Goal: Task Accomplishment & Management: Complete application form

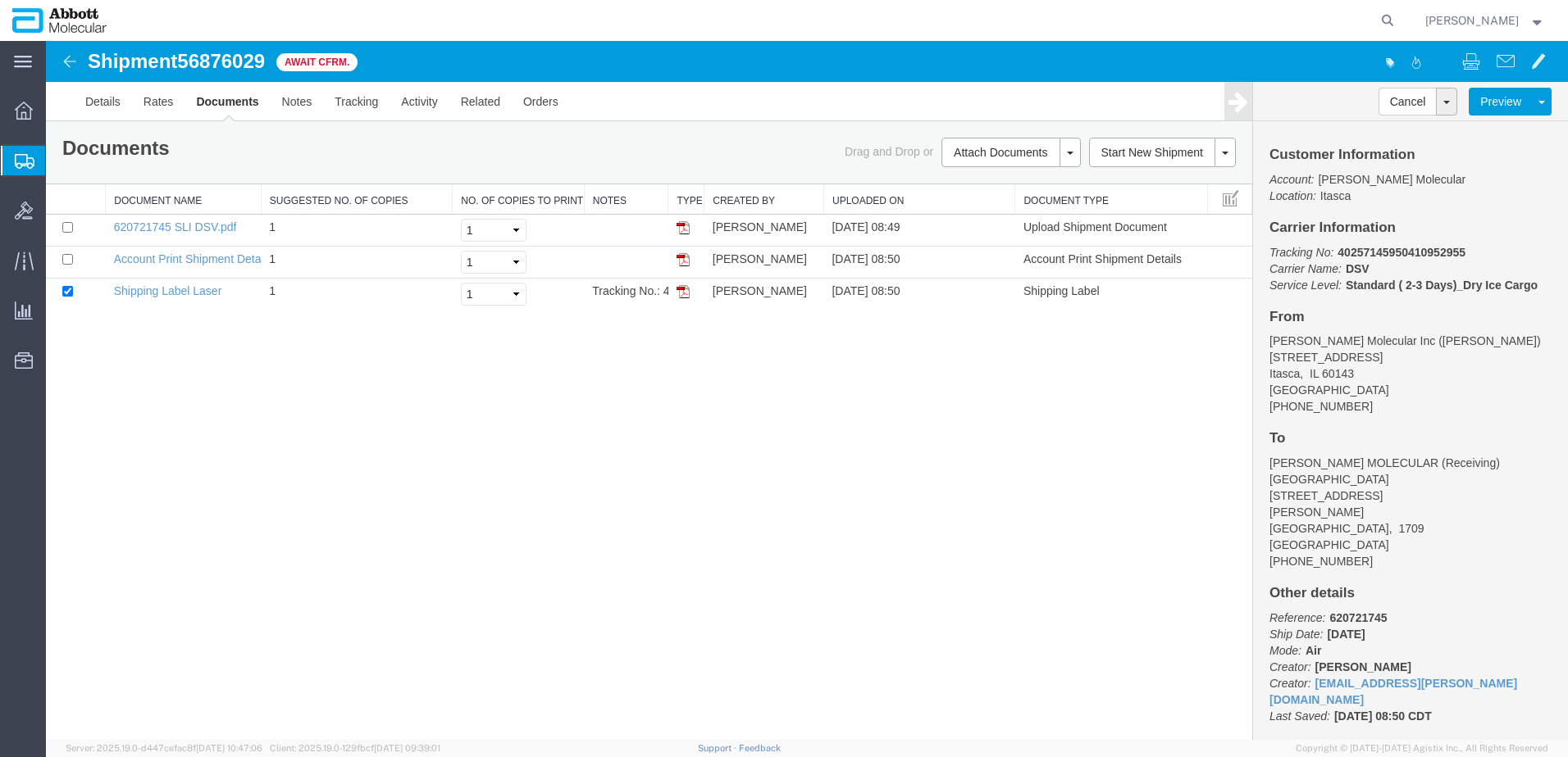
click at [0, 0] on span "Create from Template" at bounding box center [0, 0] width 0 height 0
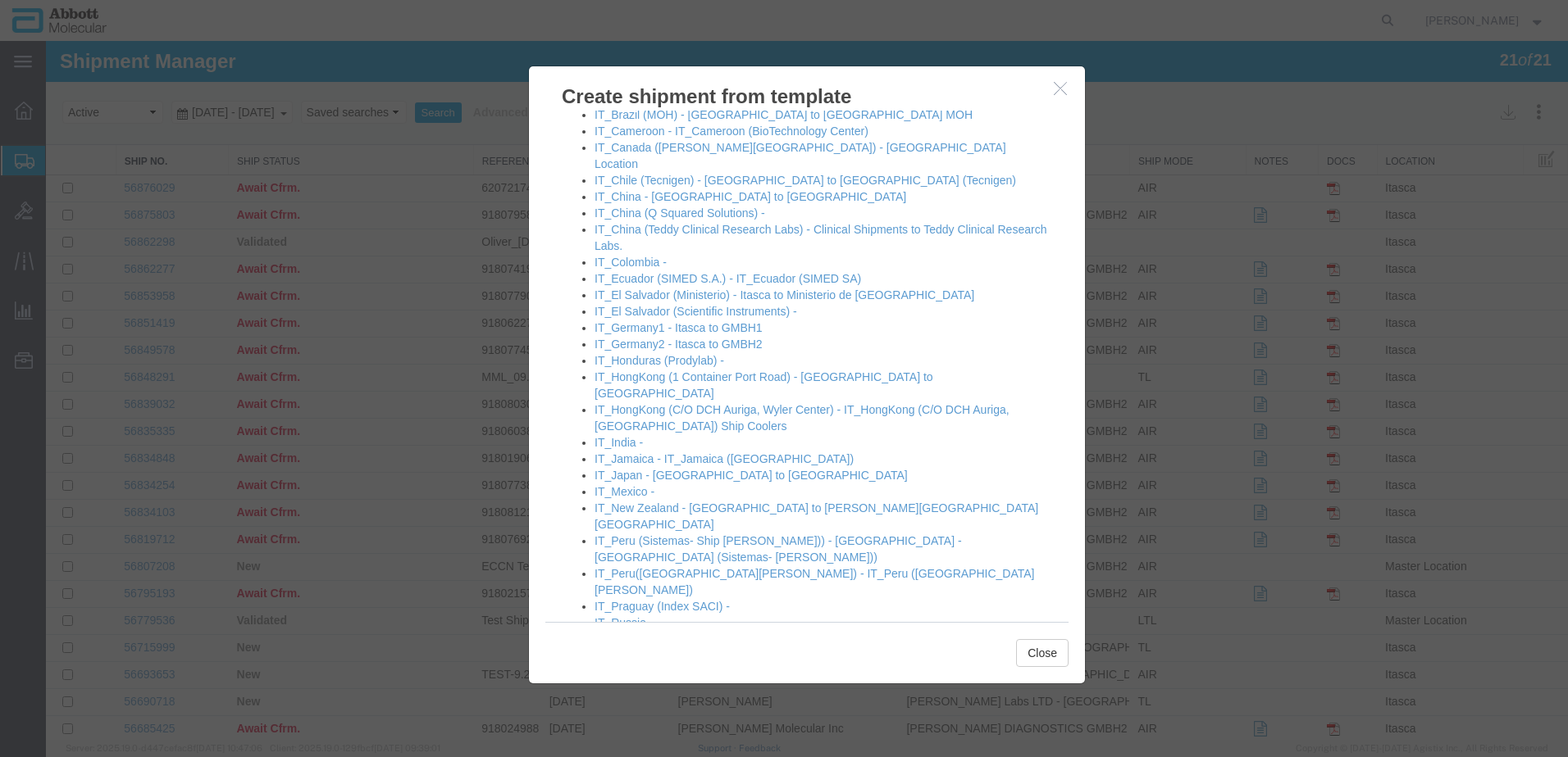
scroll to position [983, 0]
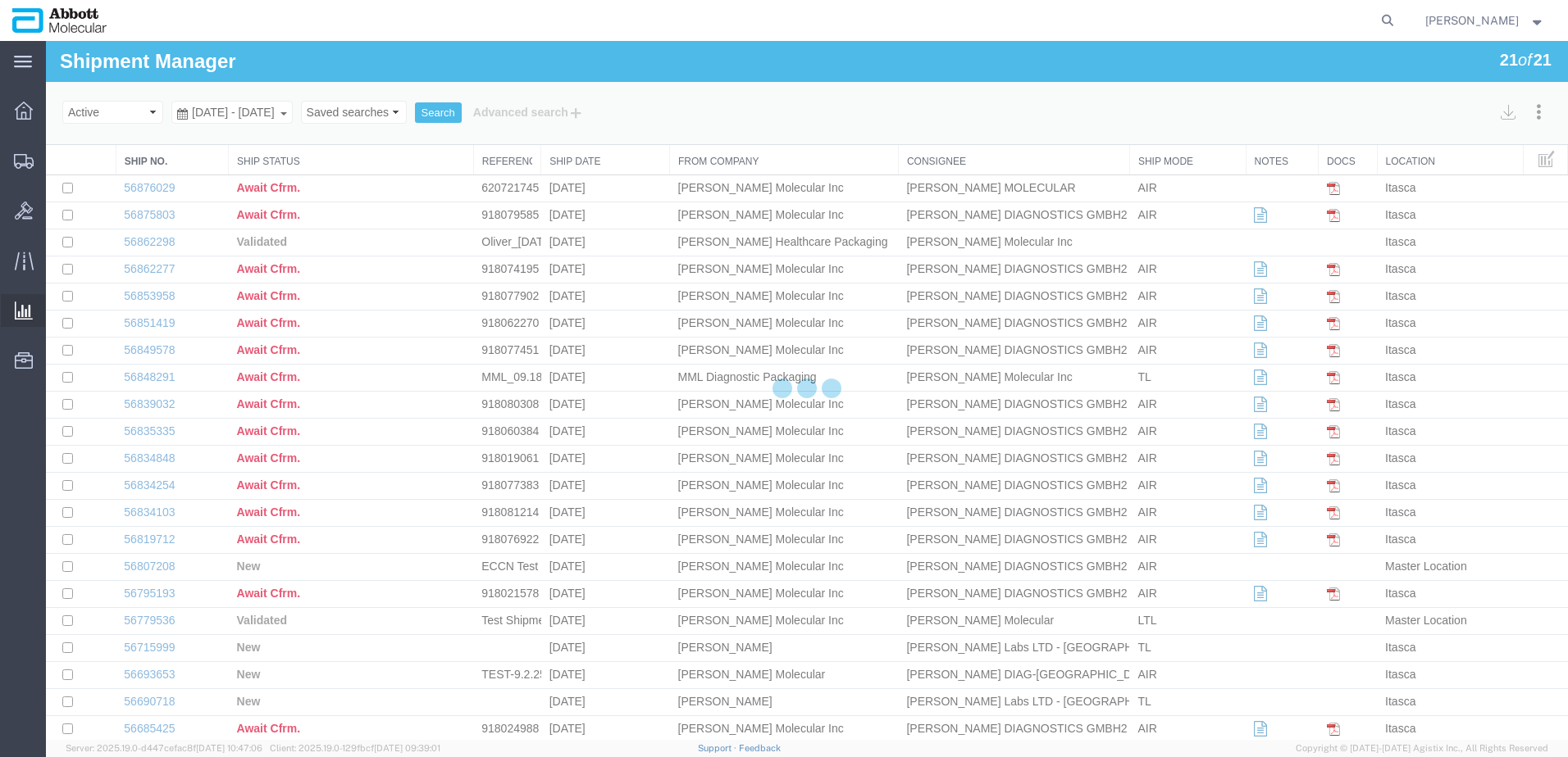
select select "48454"
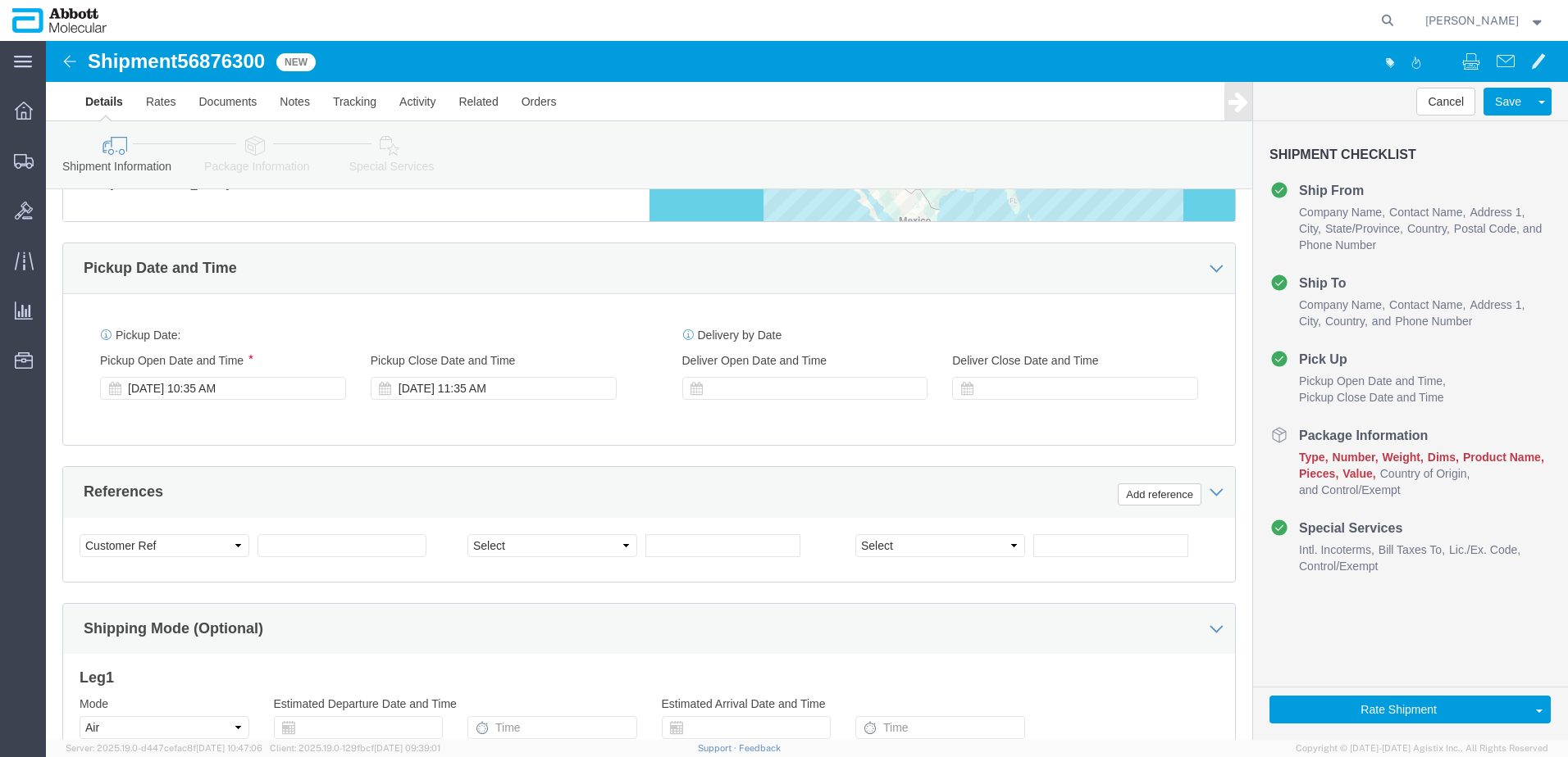
scroll to position [820, 0]
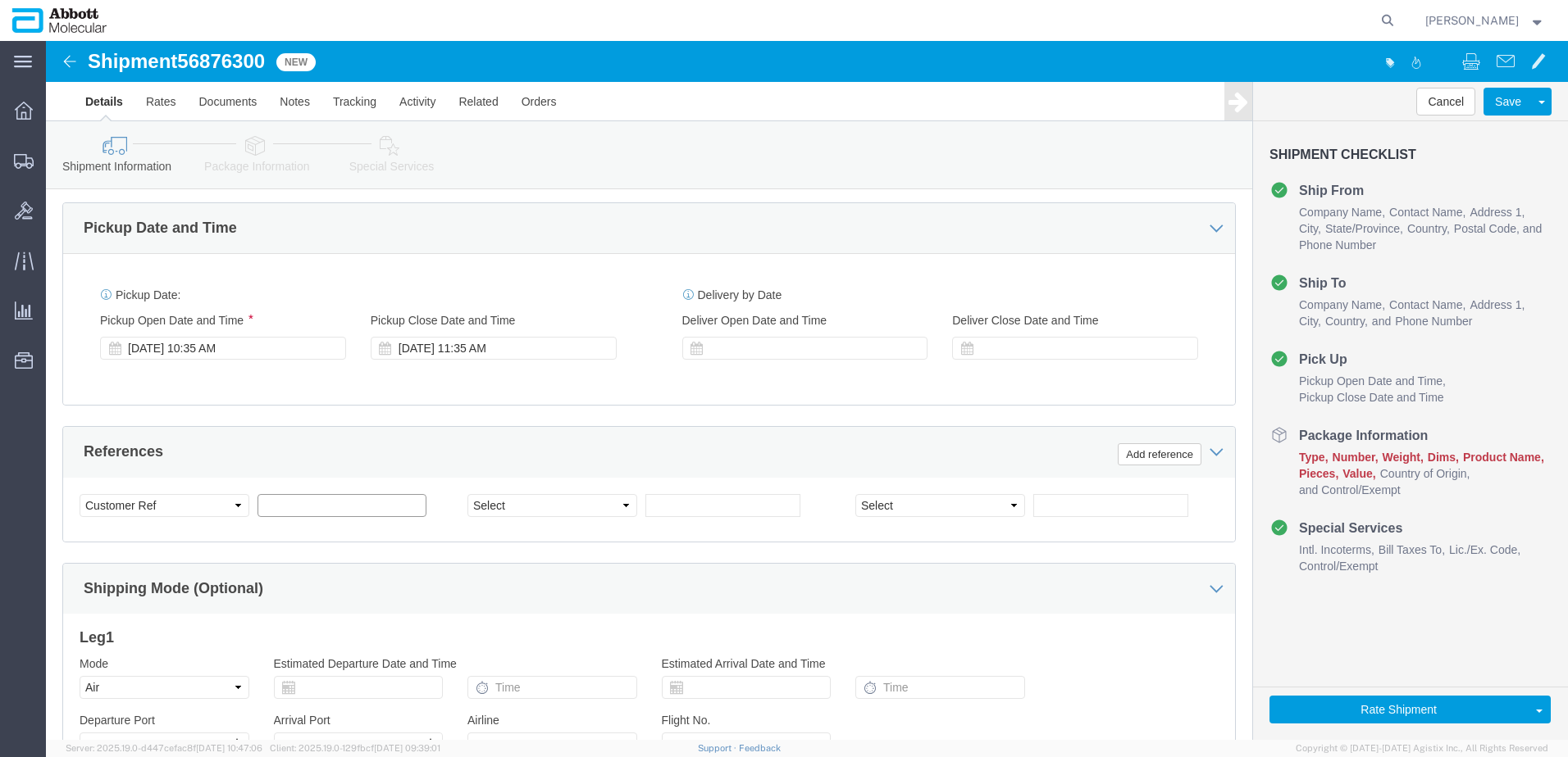
drag, startPoint x: 330, startPoint y: 454, endPoint x: 374, endPoint y: 451, distance: 44.1
click input "text"
paste input "620724443"
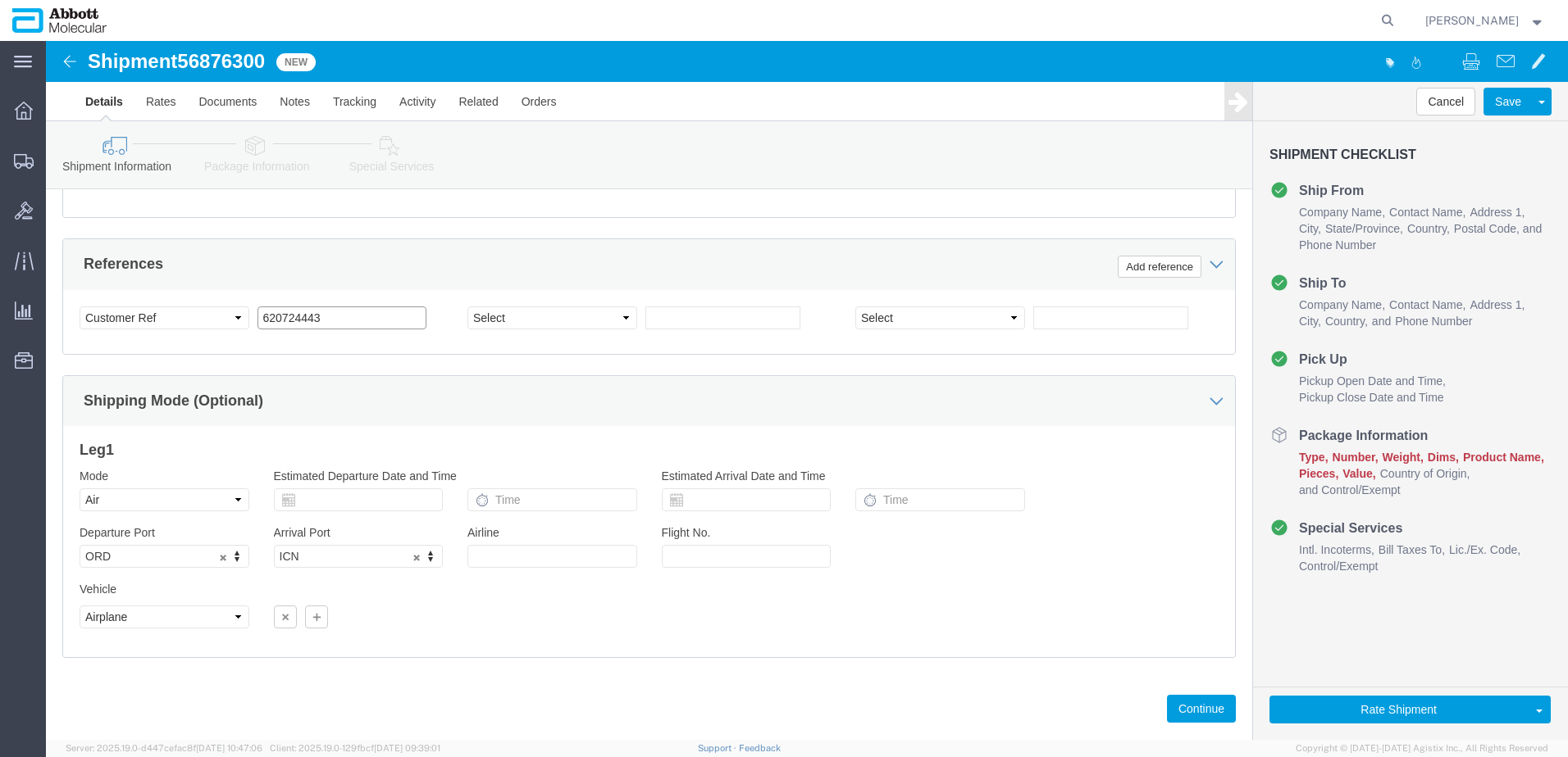
scroll to position [1024, 0]
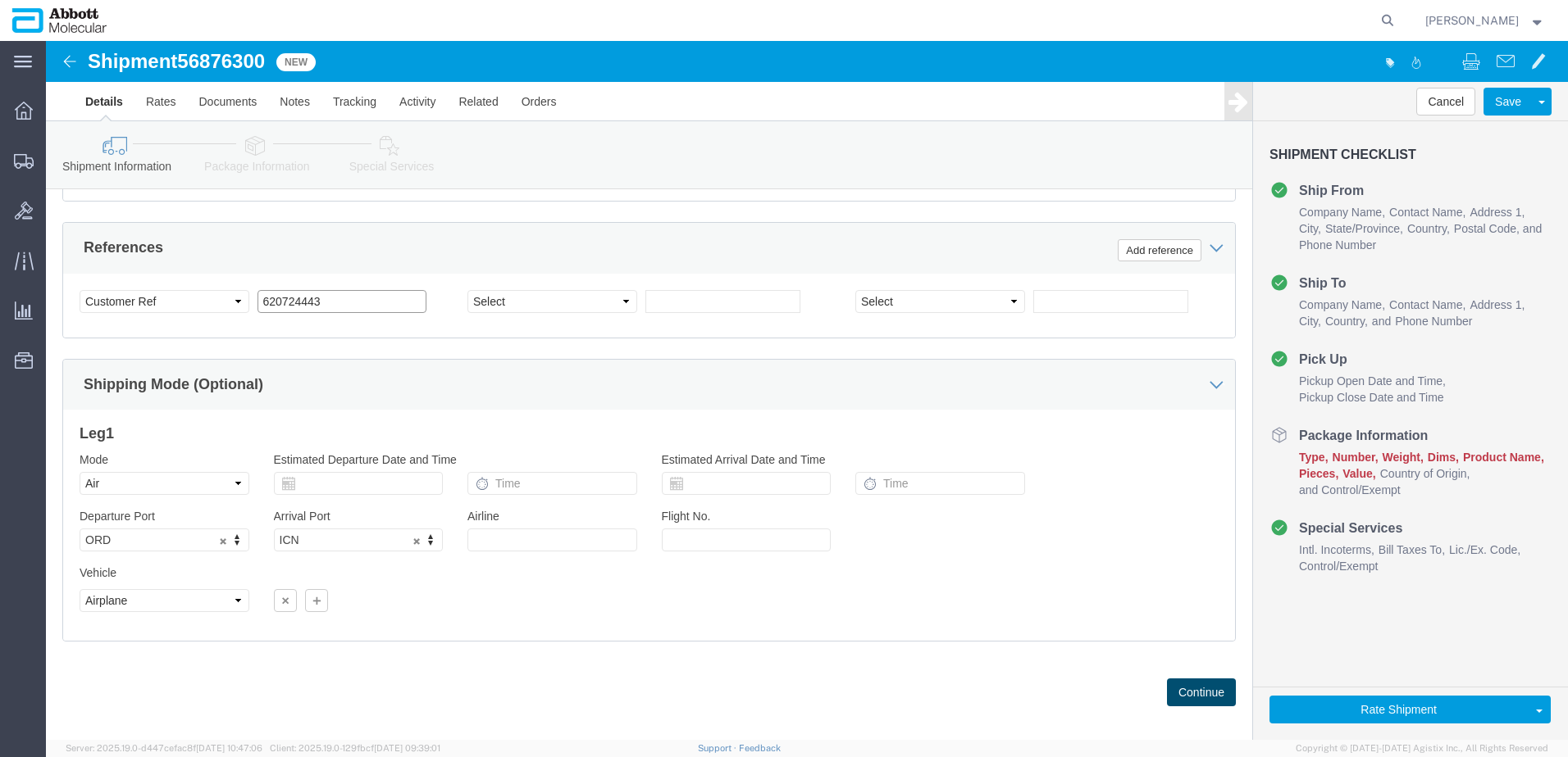
type input "620724443"
click button "Continue"
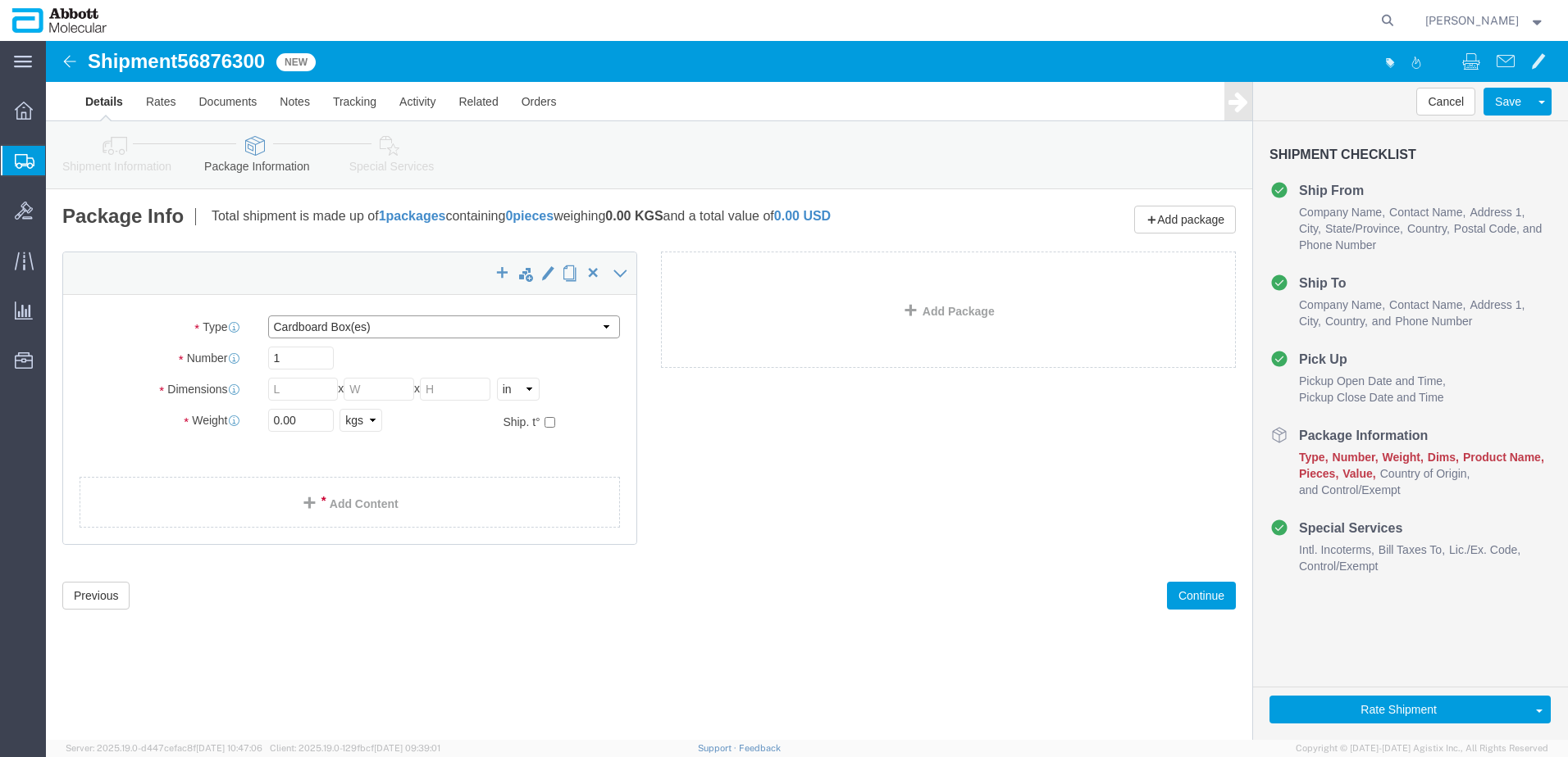
drag, startPoint x: 383, startPoint y: 287, endPoint x: 374, endPoint y: 294, distance: 11.4
click select "Select Box (B) Box (C) Box (D) Cardboard Box(es) Crate (Instrument) Crate(s) En…"
select select "BOXC"
click select "Select Box (B) Box (C) Box (D) Cardboard Box(es) Crate (Instrument) Crate(s) En…"
type input "22.00"
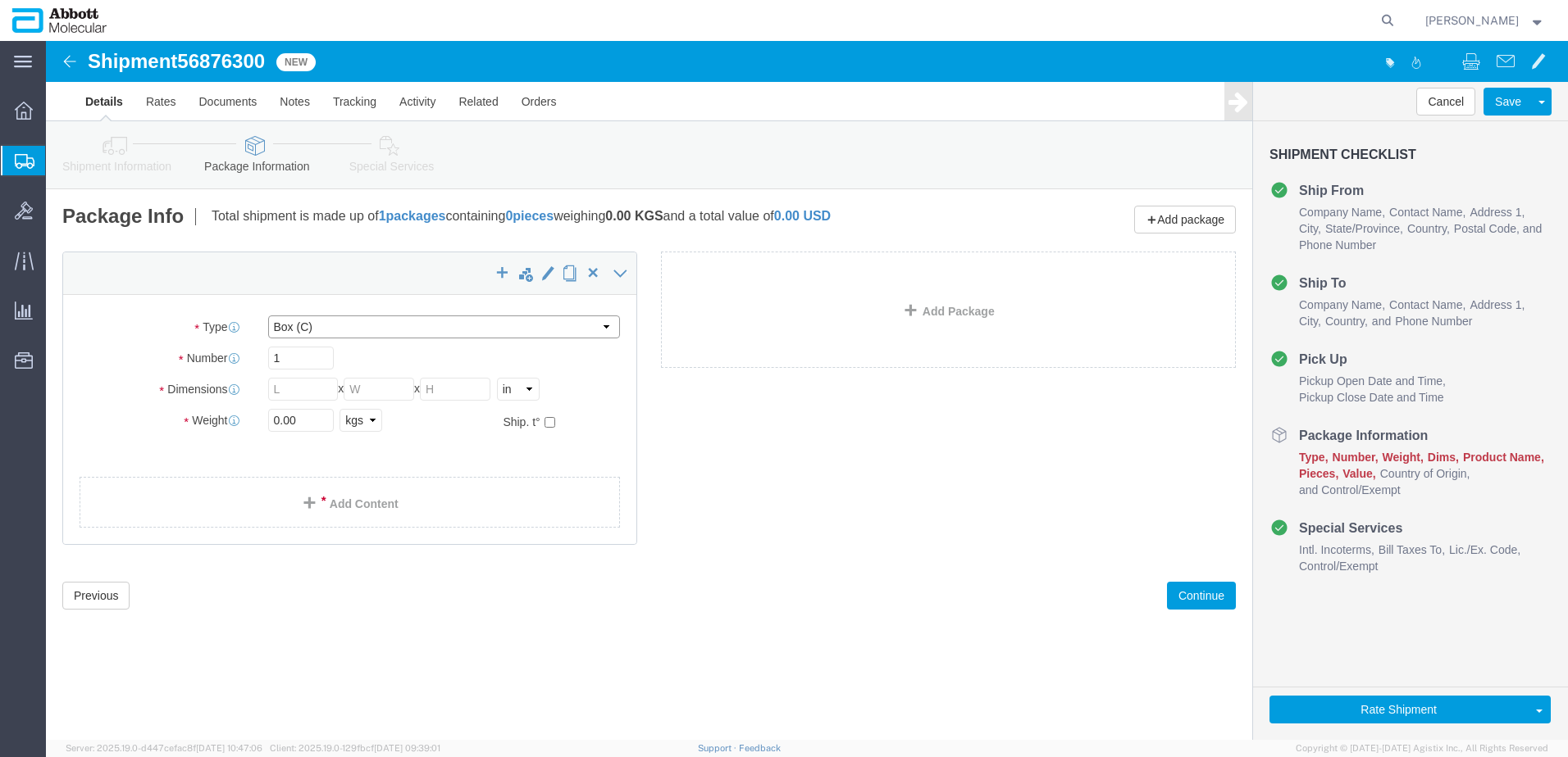
type input "18.00"
drag, startPoint x: 255, startPoint y: 376, endPoint x: 110, endPoint y: 373, distance: 145.0
click div "Weight 0.00 Select kgs lbs Ship. t°"
type input "20"
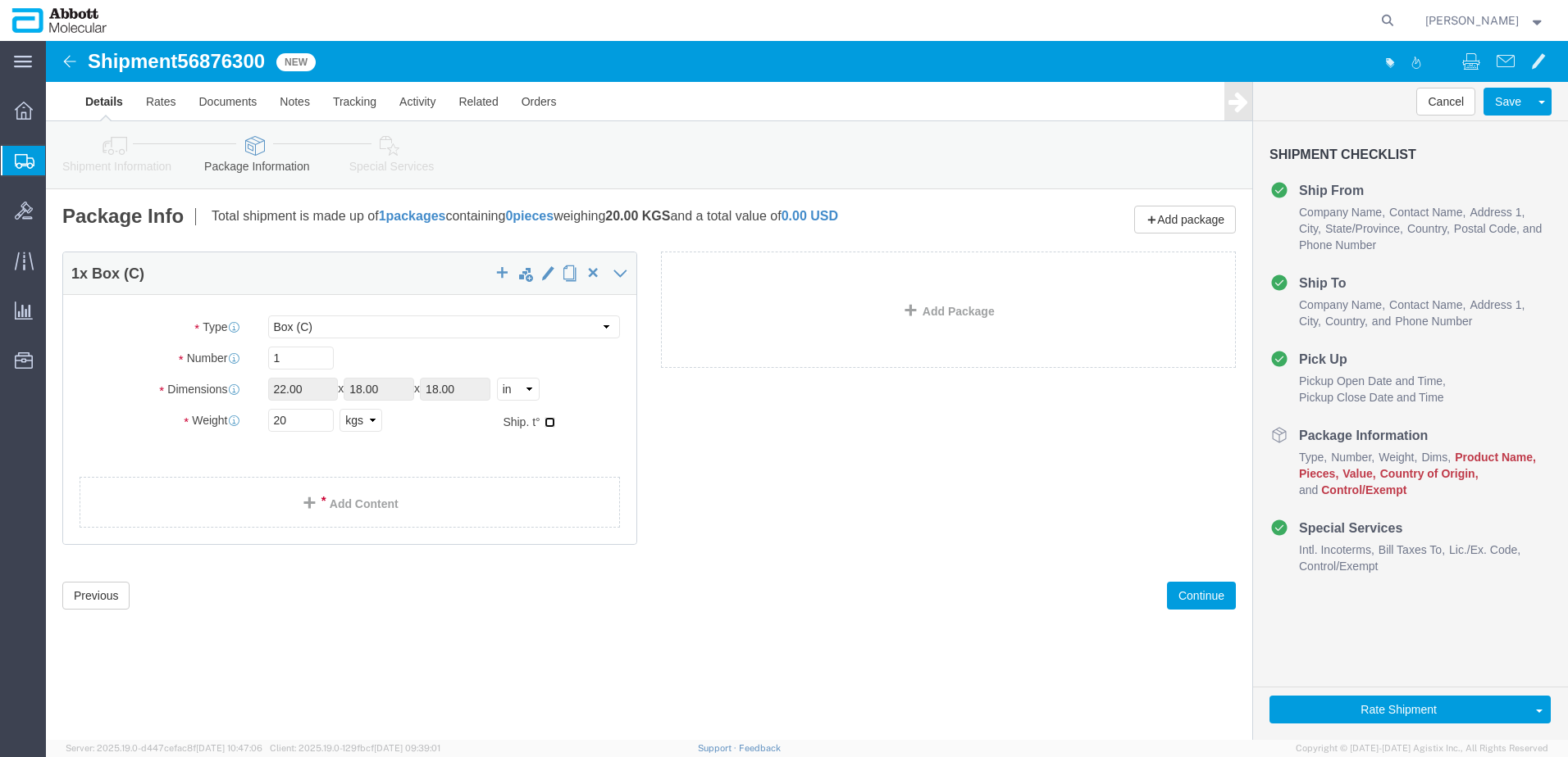
click input "checkbox"
checkbox input "true"
type input "FROM_2_TO_8"
click link "Add Content"
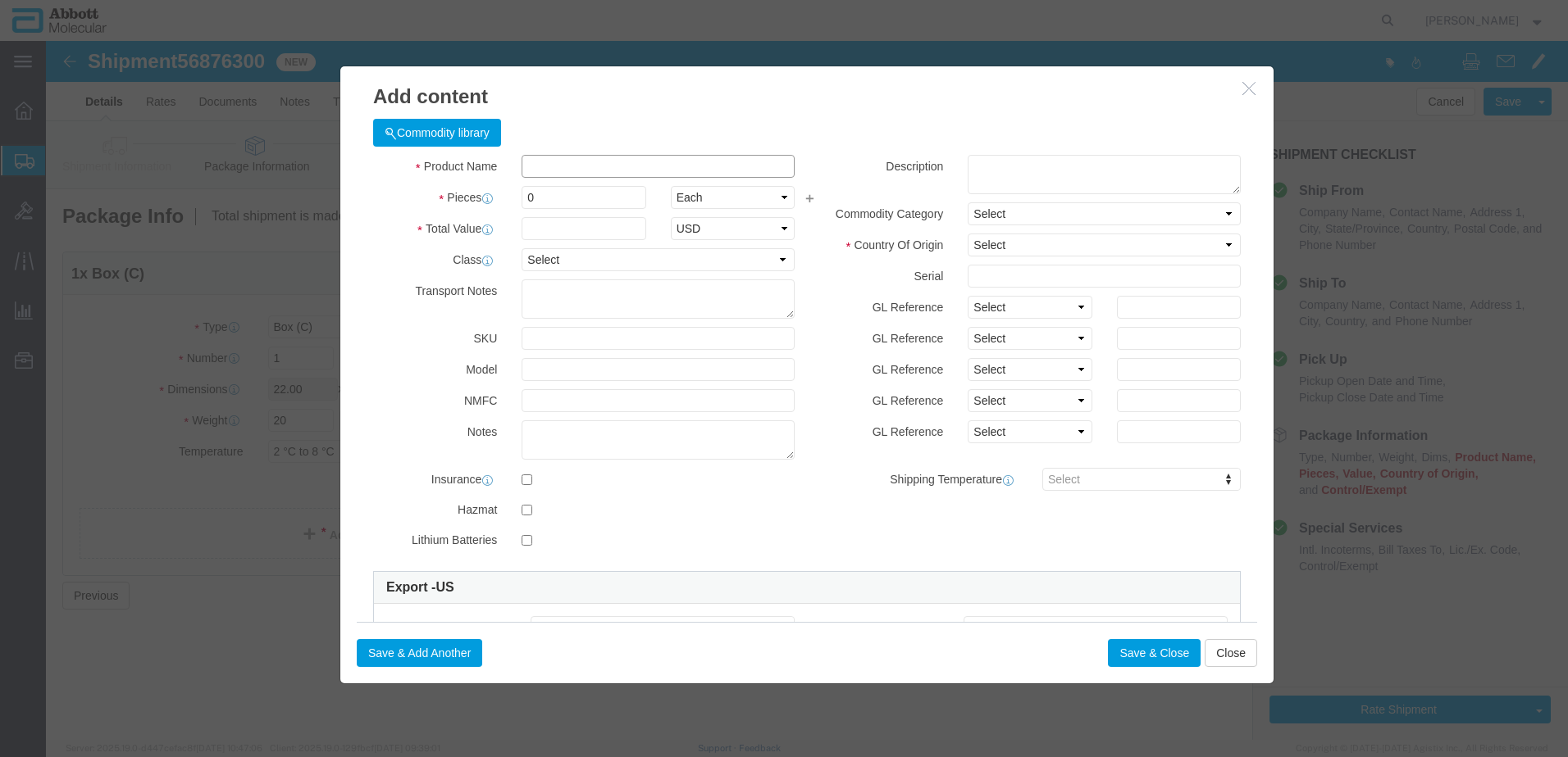
click input "text"
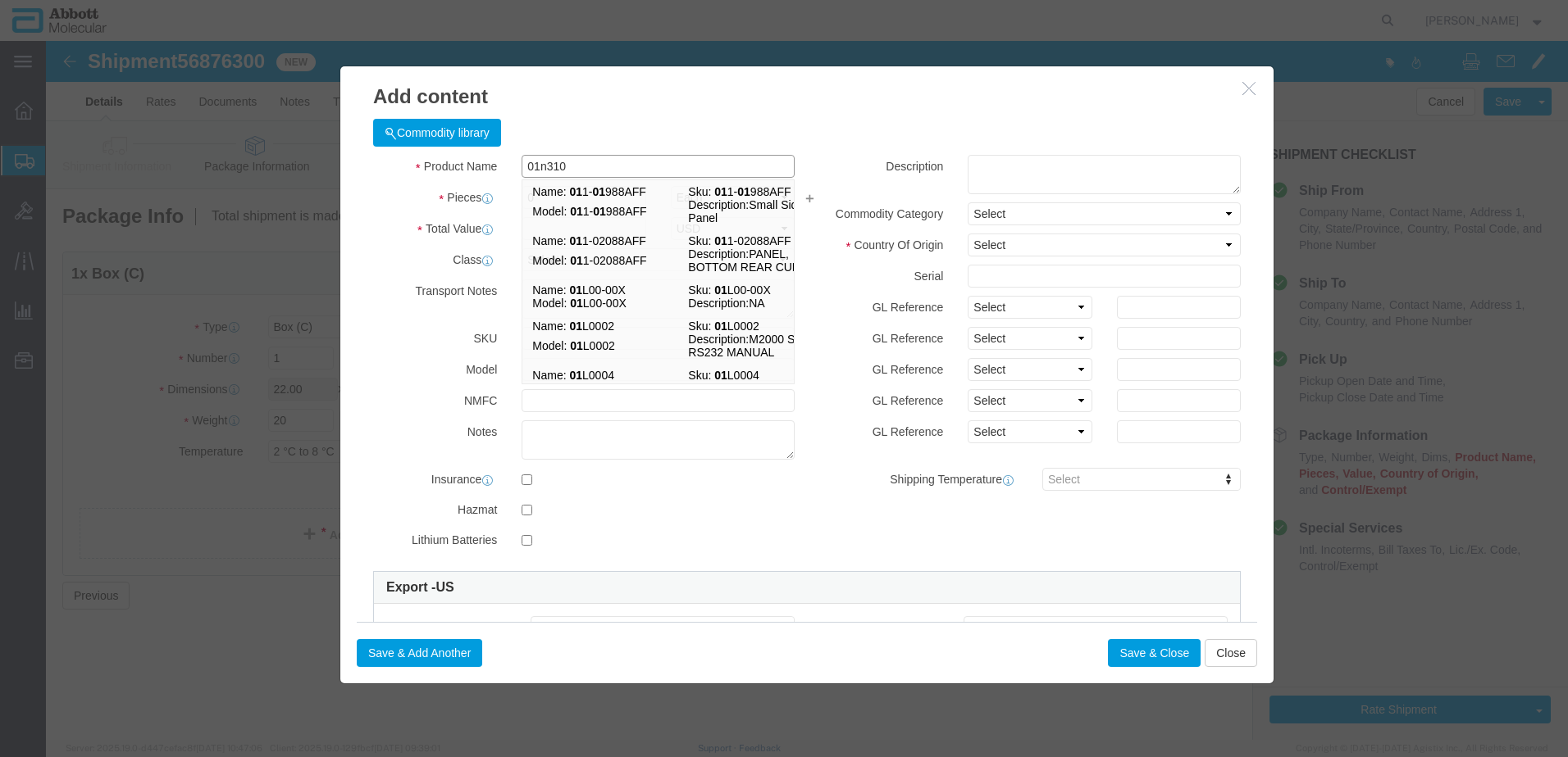
type input "01n3105"
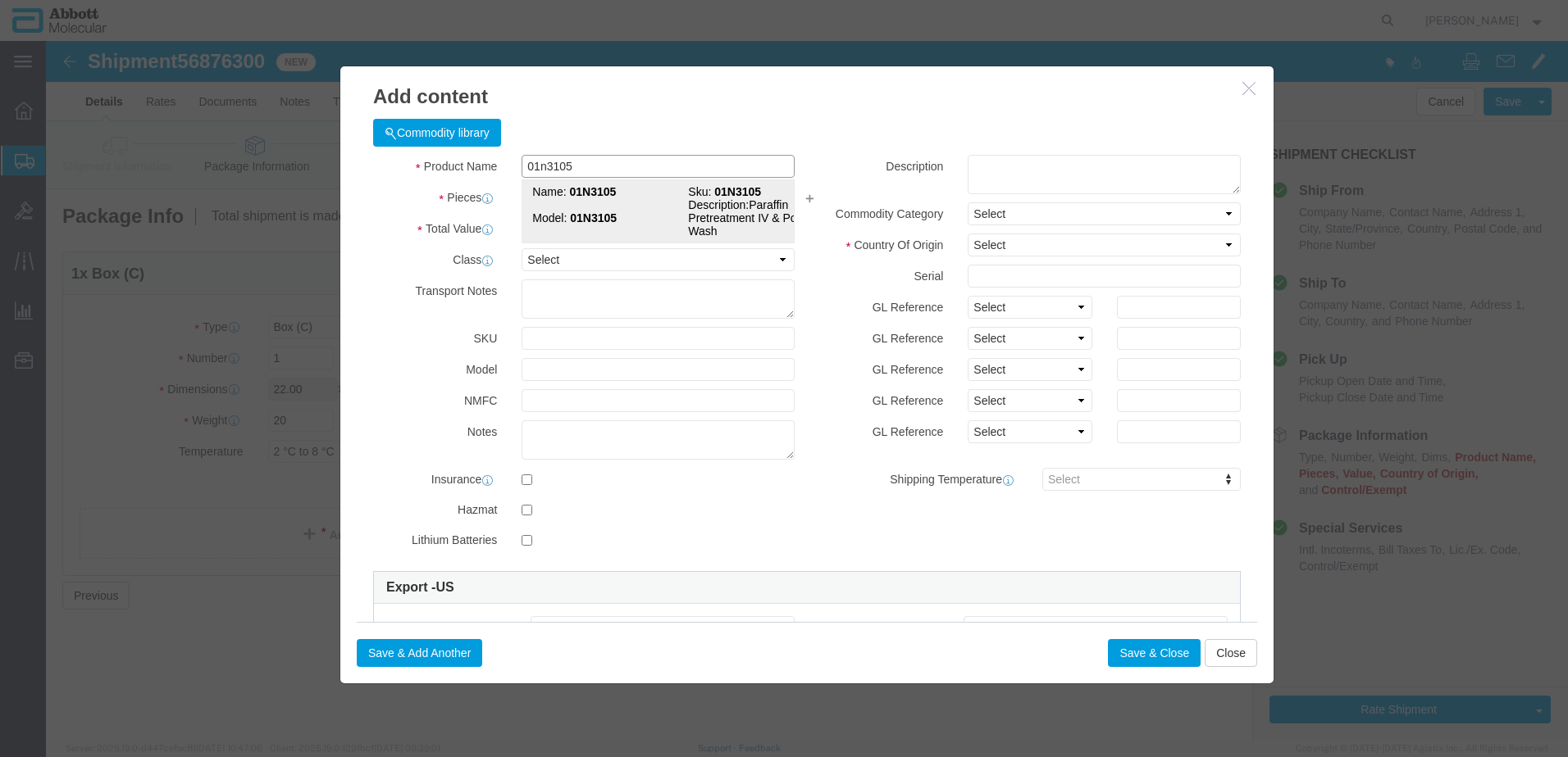
click strong "01N3105"
checkbox input "true"
type input "1"
select select "USD"
select select "US"
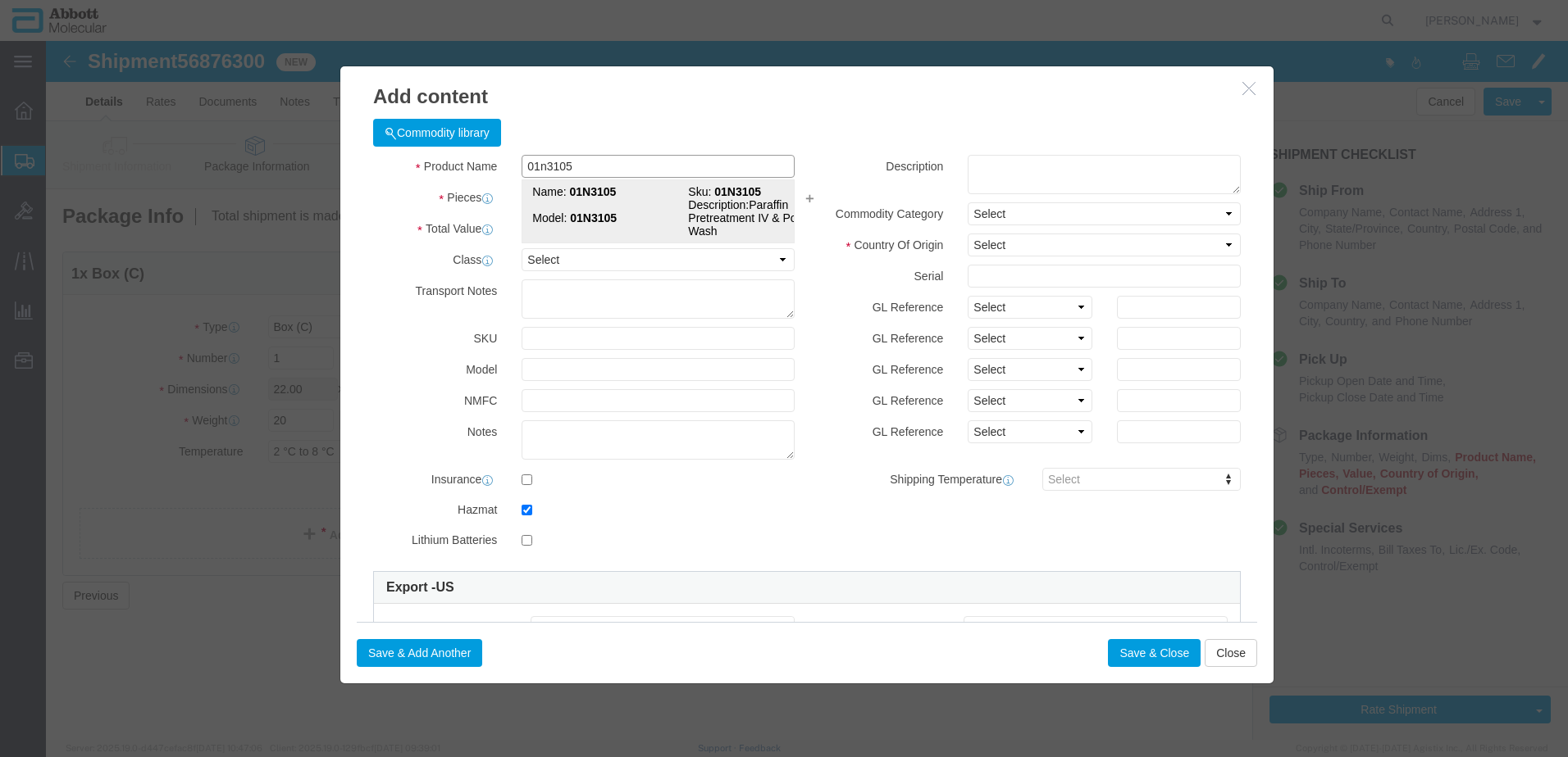
type input "HYDROCHLORIC ACID"
type input "1789"
select select "8 Corrosive"
select select "III"
select select "BOXES"
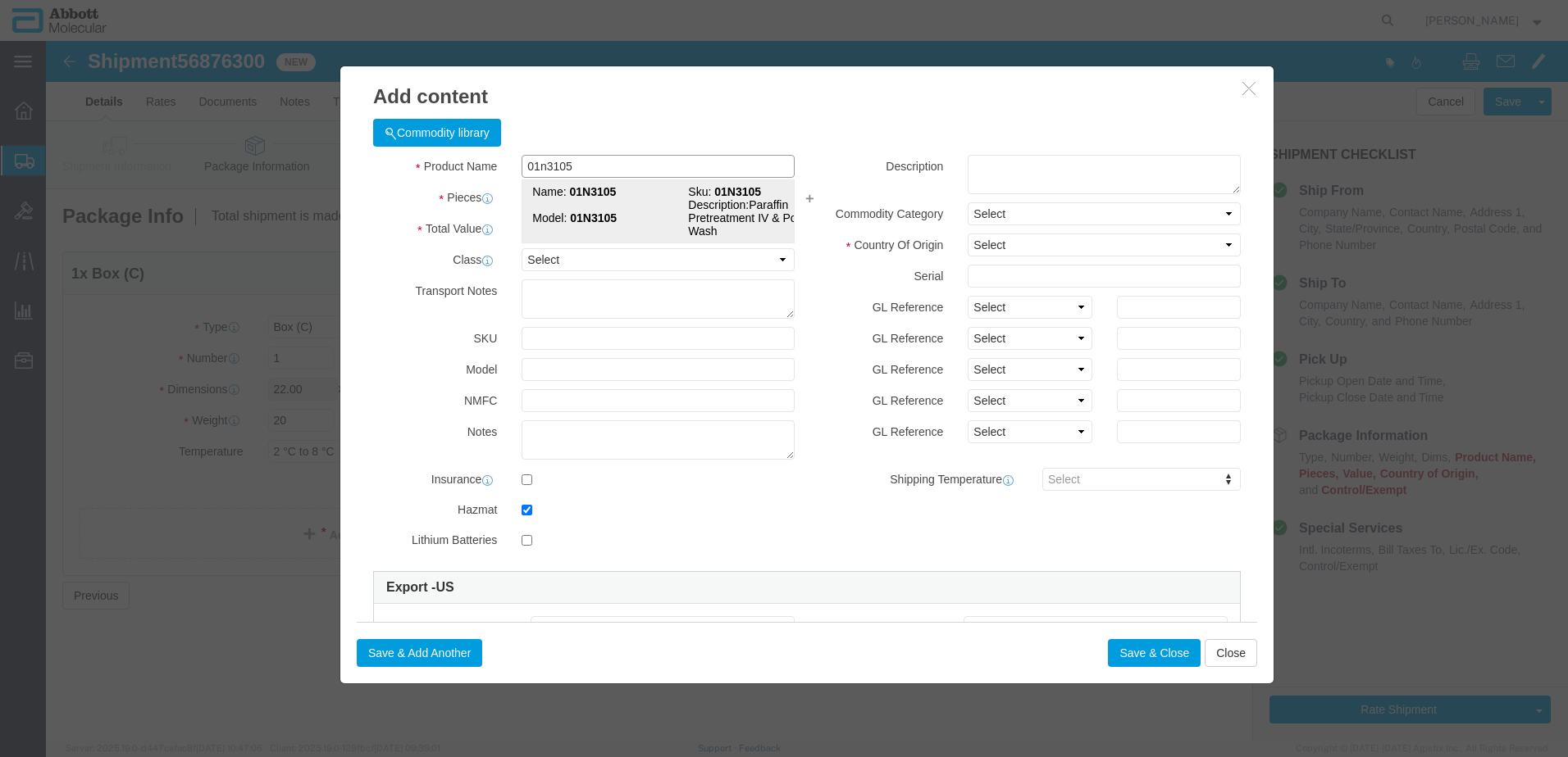
select select "FIBERBOARD"
type input "[PERSON_NAME] Molecular"
type input "[PERSON_NAME]"
type input "[PHONE_NUMBER]"
type input "3824999397"
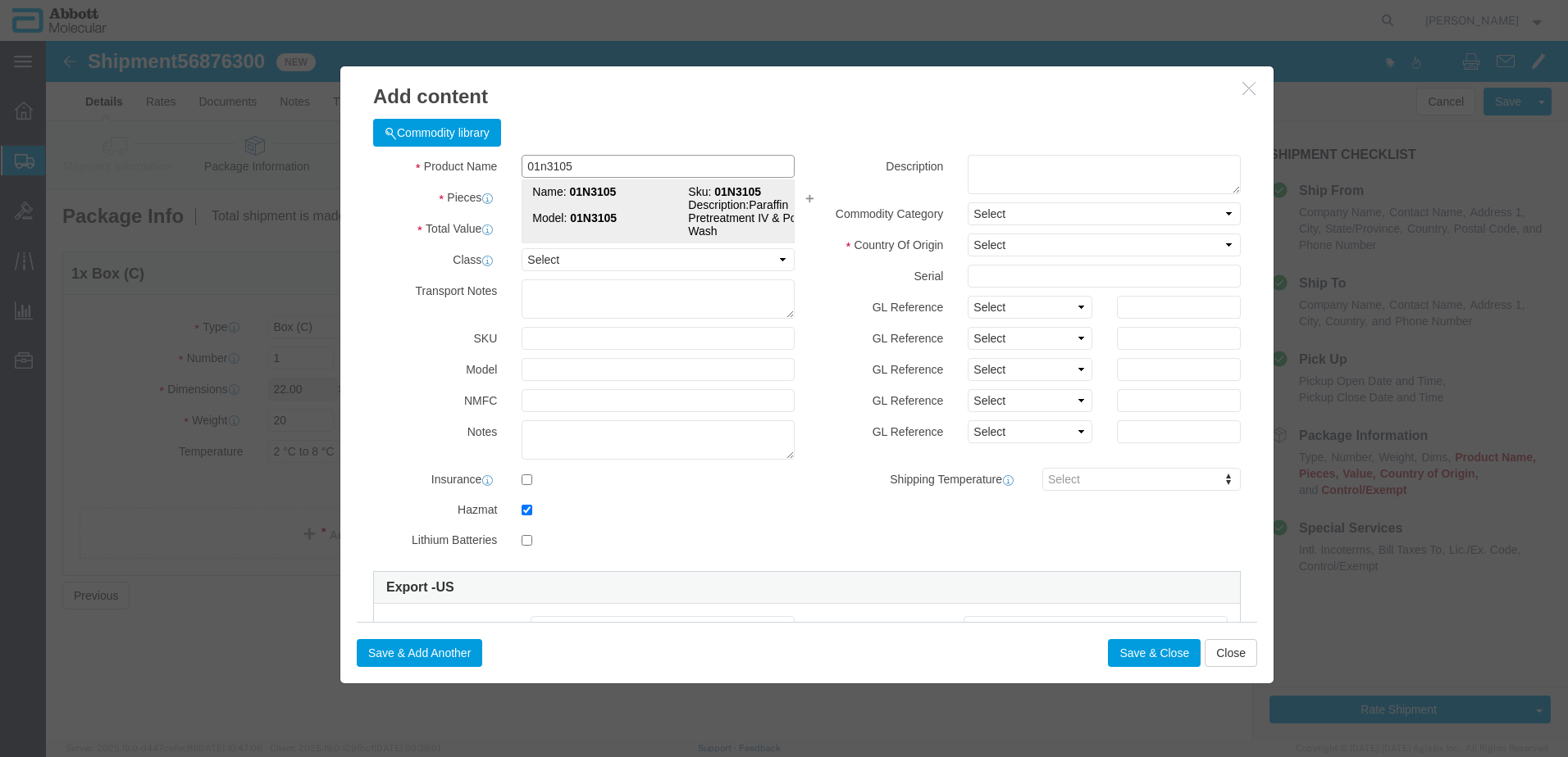
select select "BIS"
checkbox input "false"
type input "01N3105"
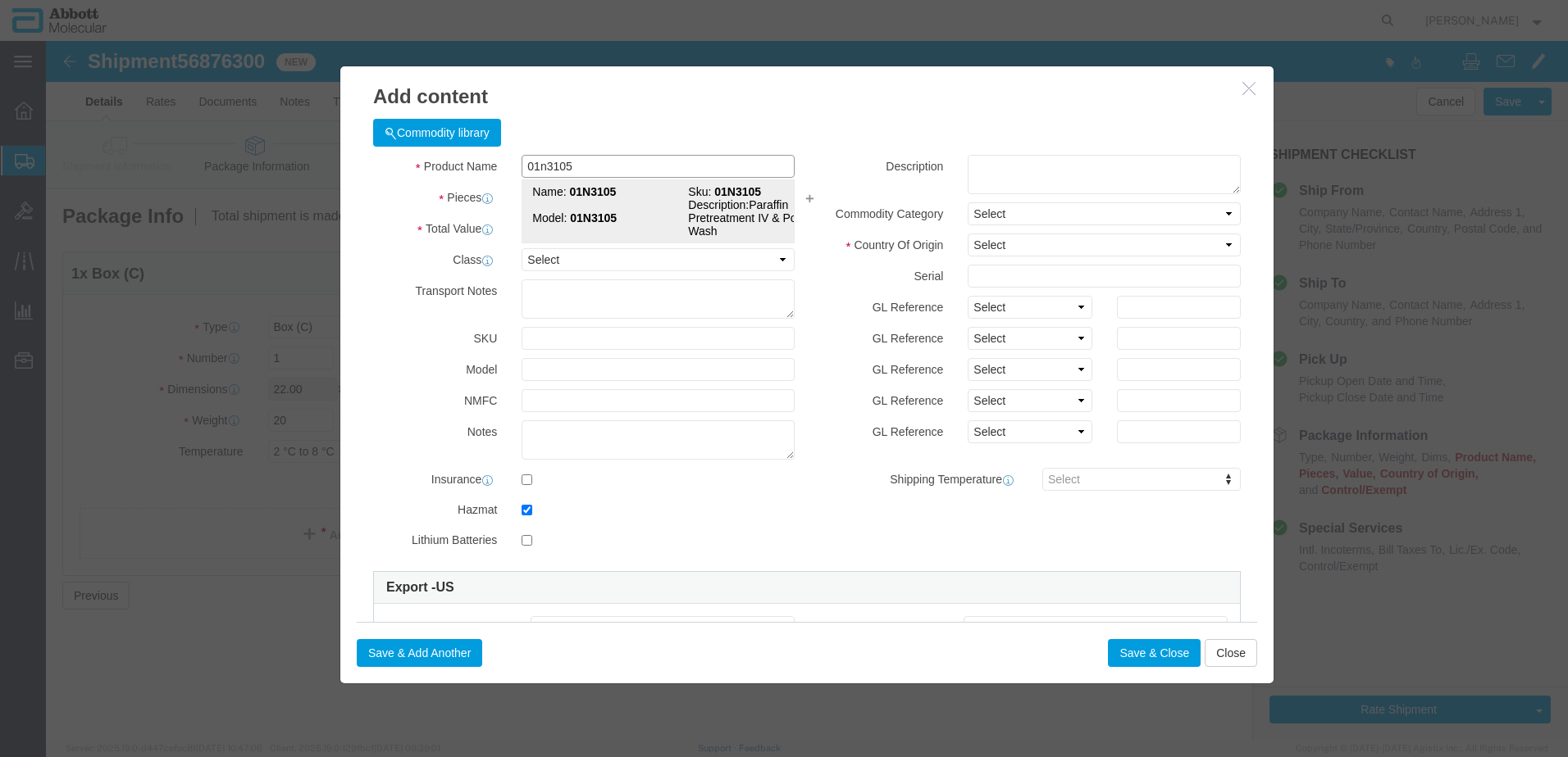
type textarea "Paraffin Pretreatment IV & PostHyb Wash"
select select "NLR"
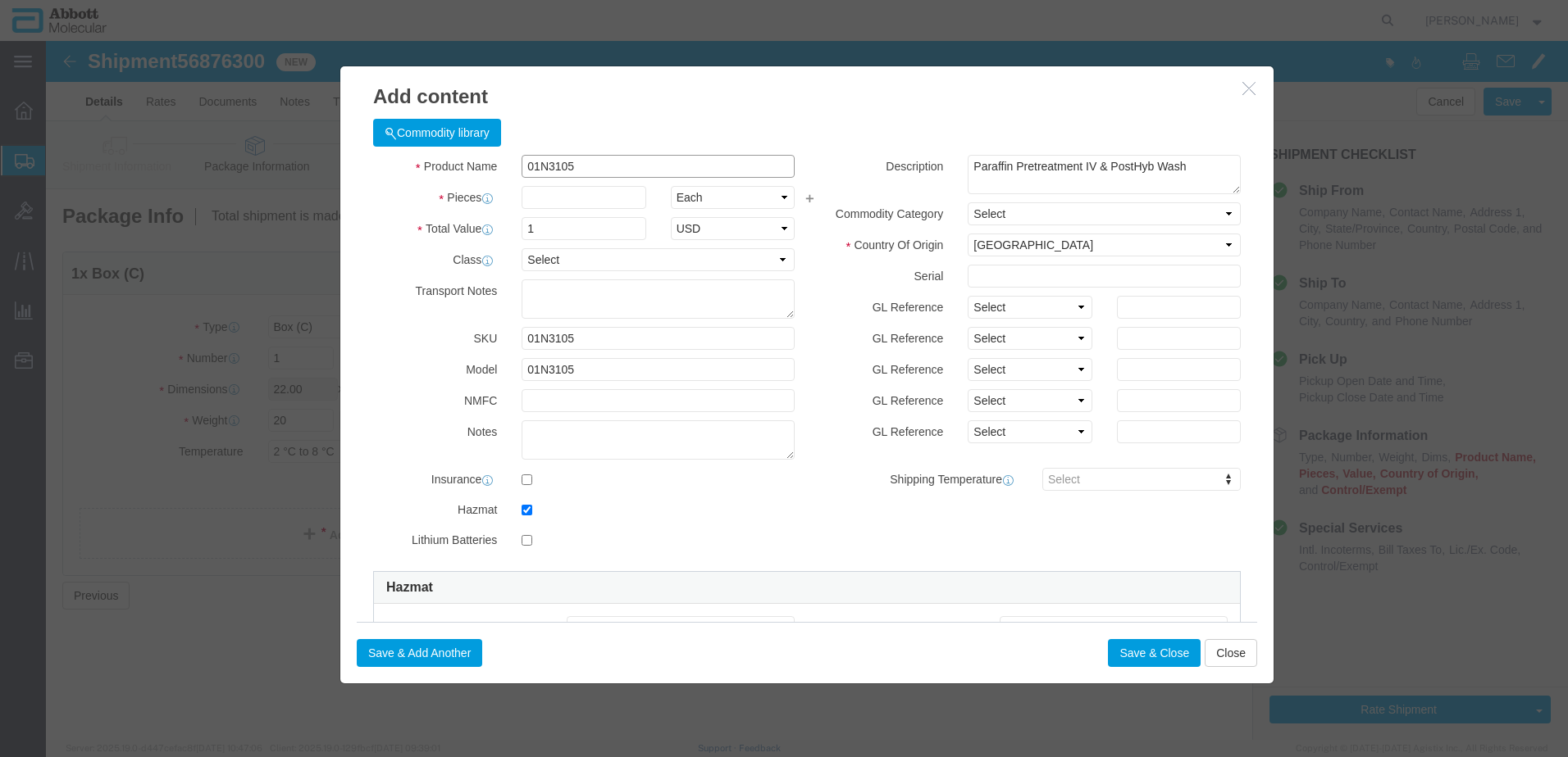
type input "01N3105"
type input "6"
click select "Select Account Type Activity ID Airline Appointment Number ASN Batch Number Bil…"
select select "BATCH_NUMBER"
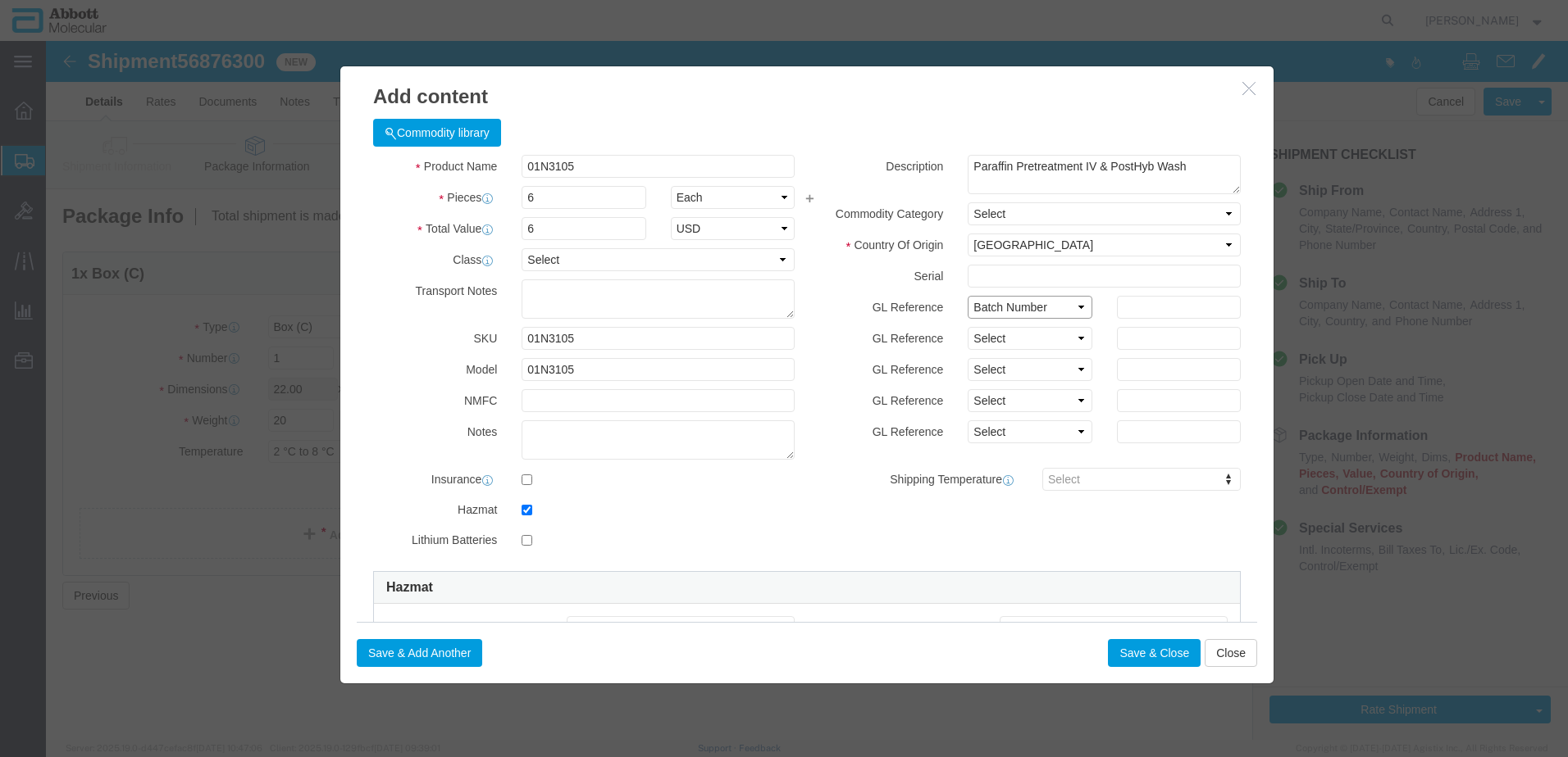
click select "Select Account Type Activity ID Airline Appointment Number ASN Batch Number Bil…"
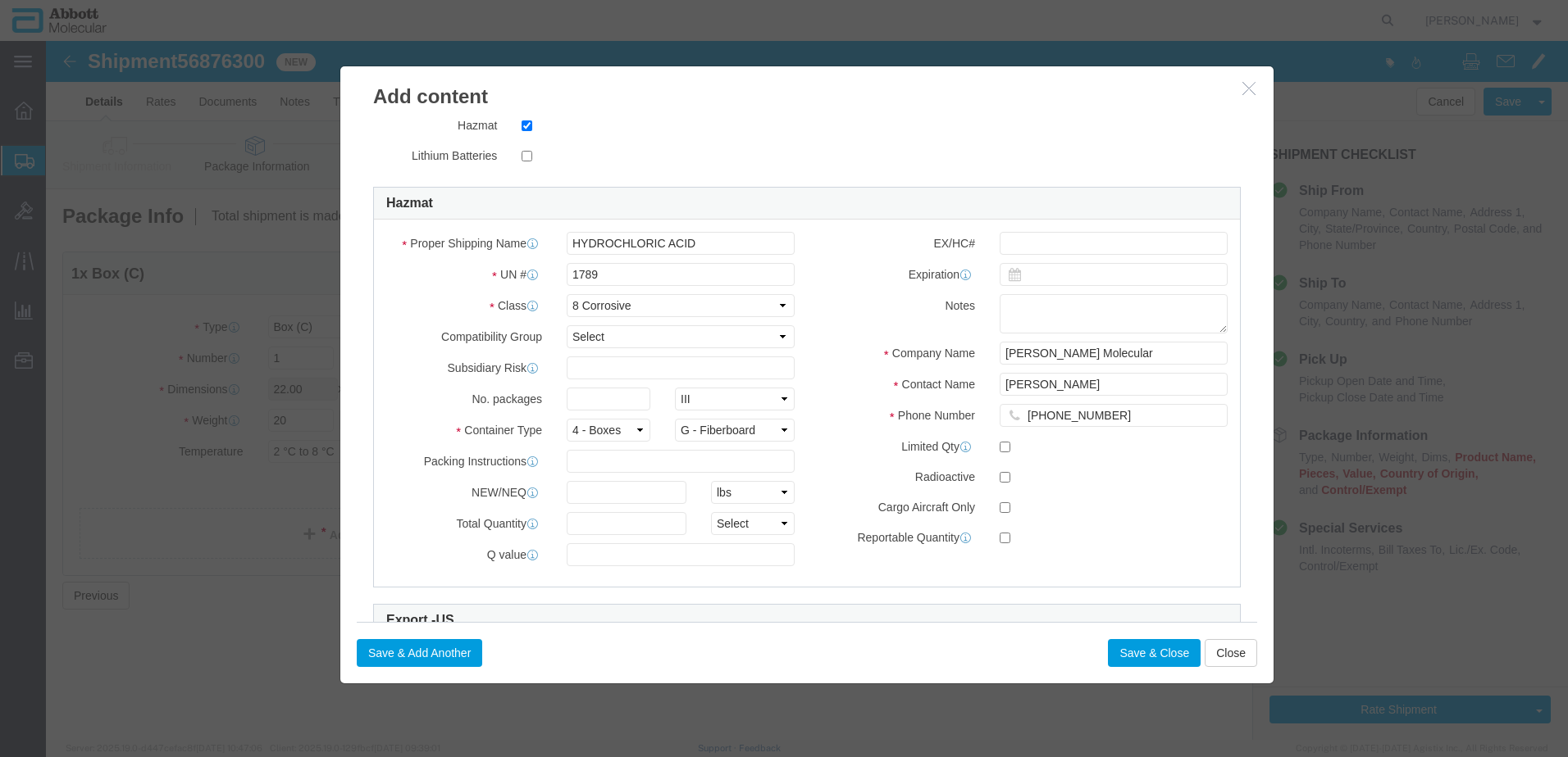
scroll to position [409, 0]
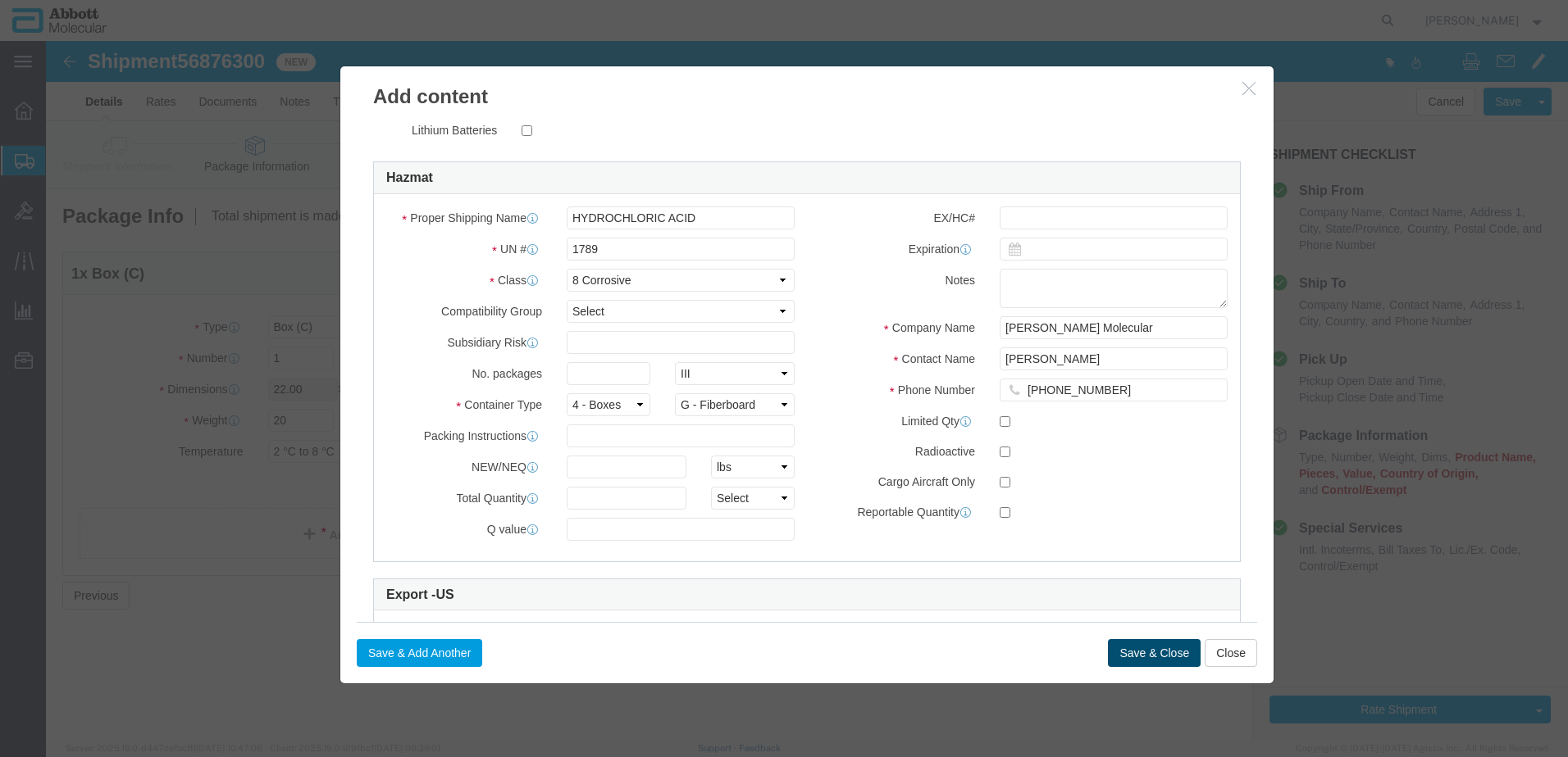
type input "413300"
click button "Save & Close"
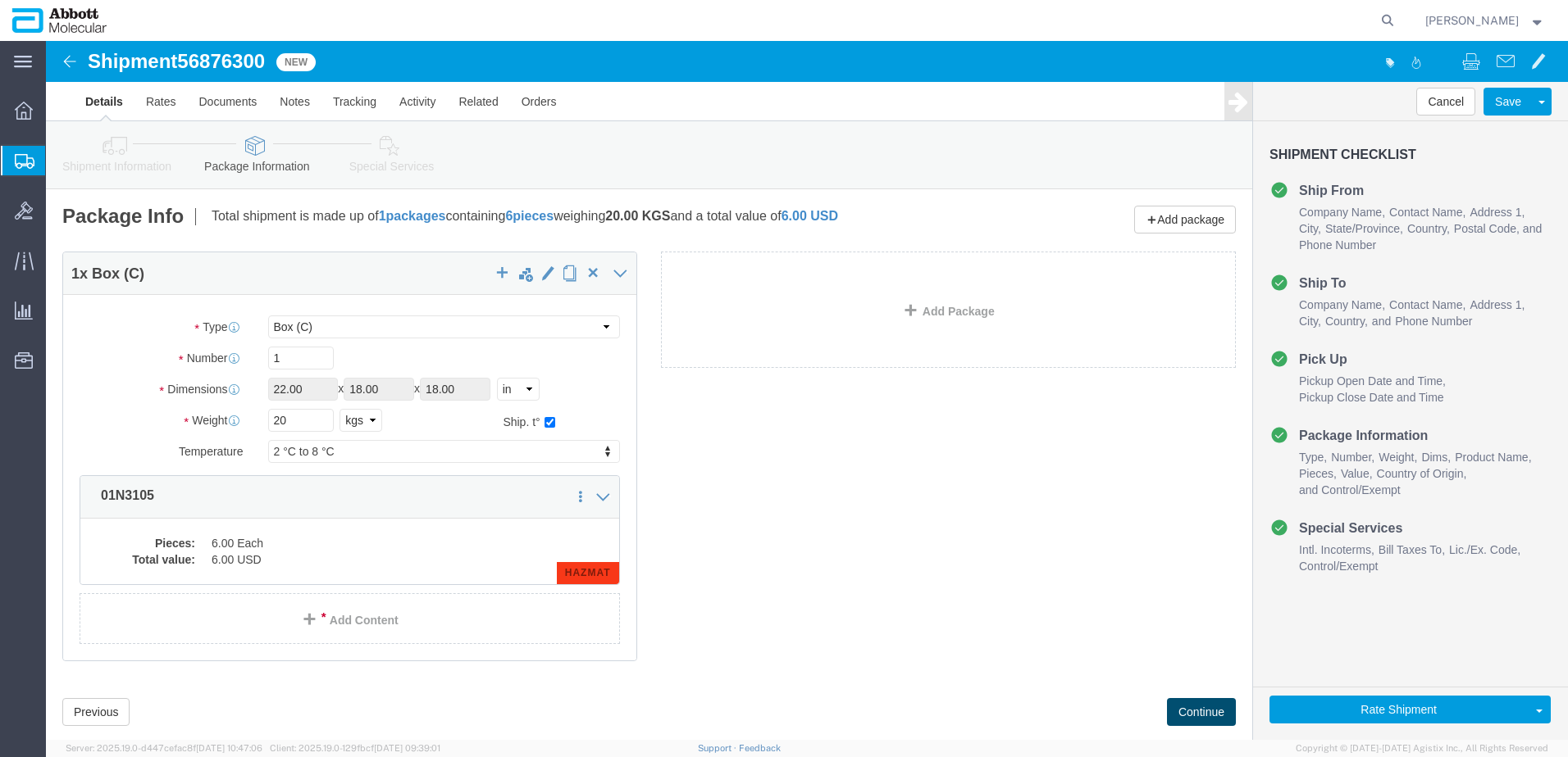
click button "Continue"
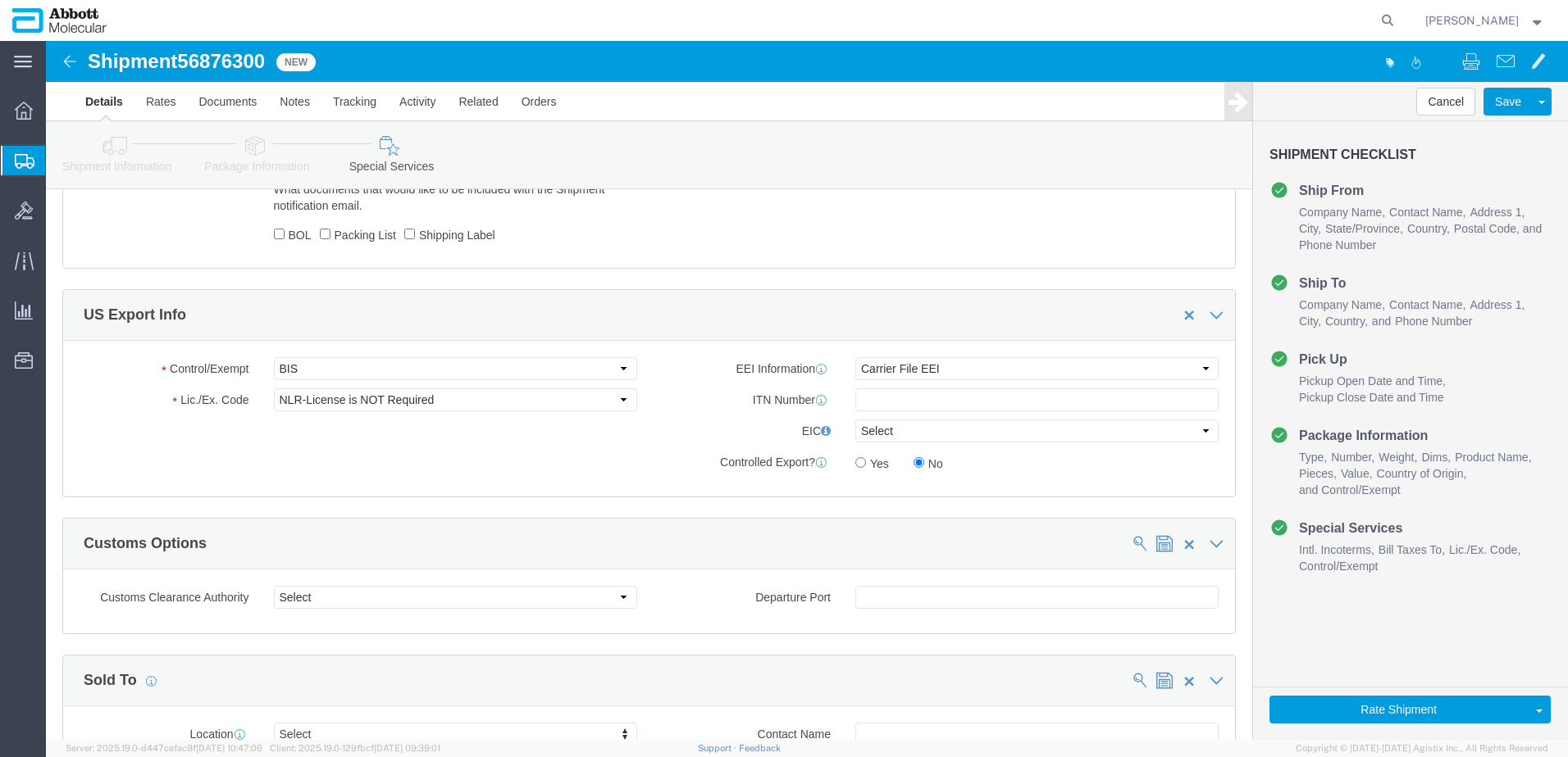
scroll to position [2466, 0]
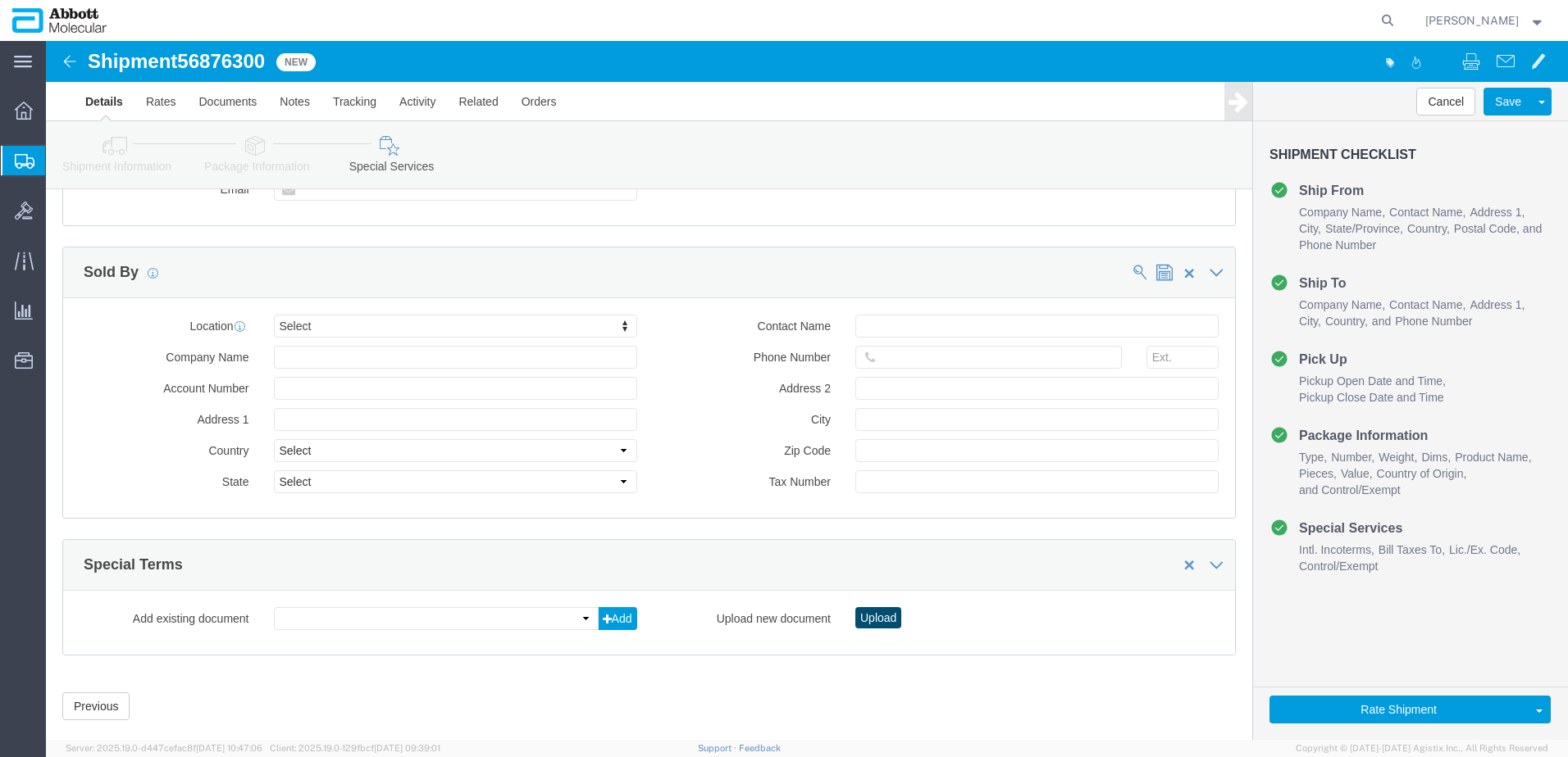
click button "Upload"
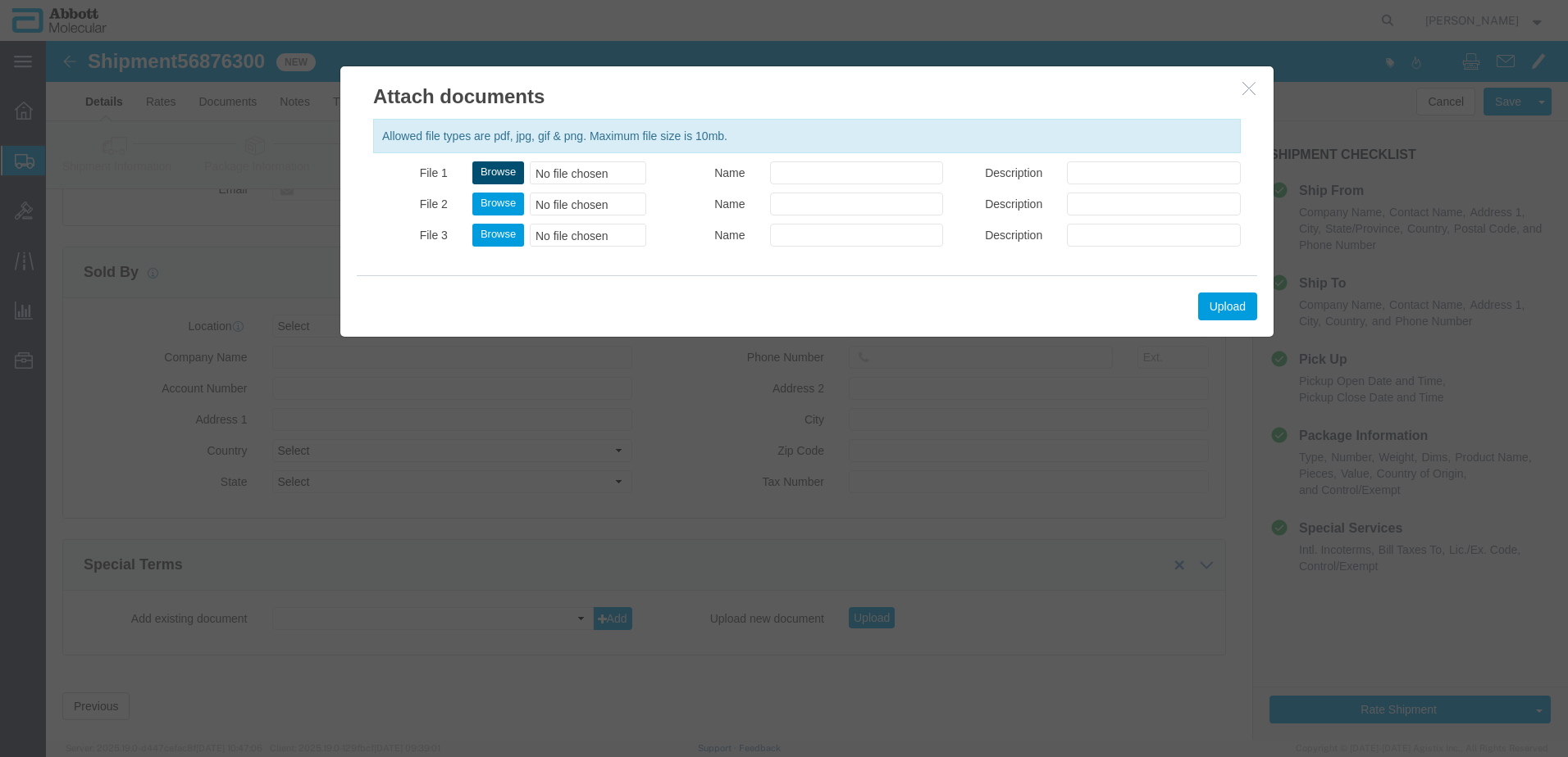
click button "Browse"
type input "C:\fakepath\620724443 SLI KWE.pdf"
click button "Upload"
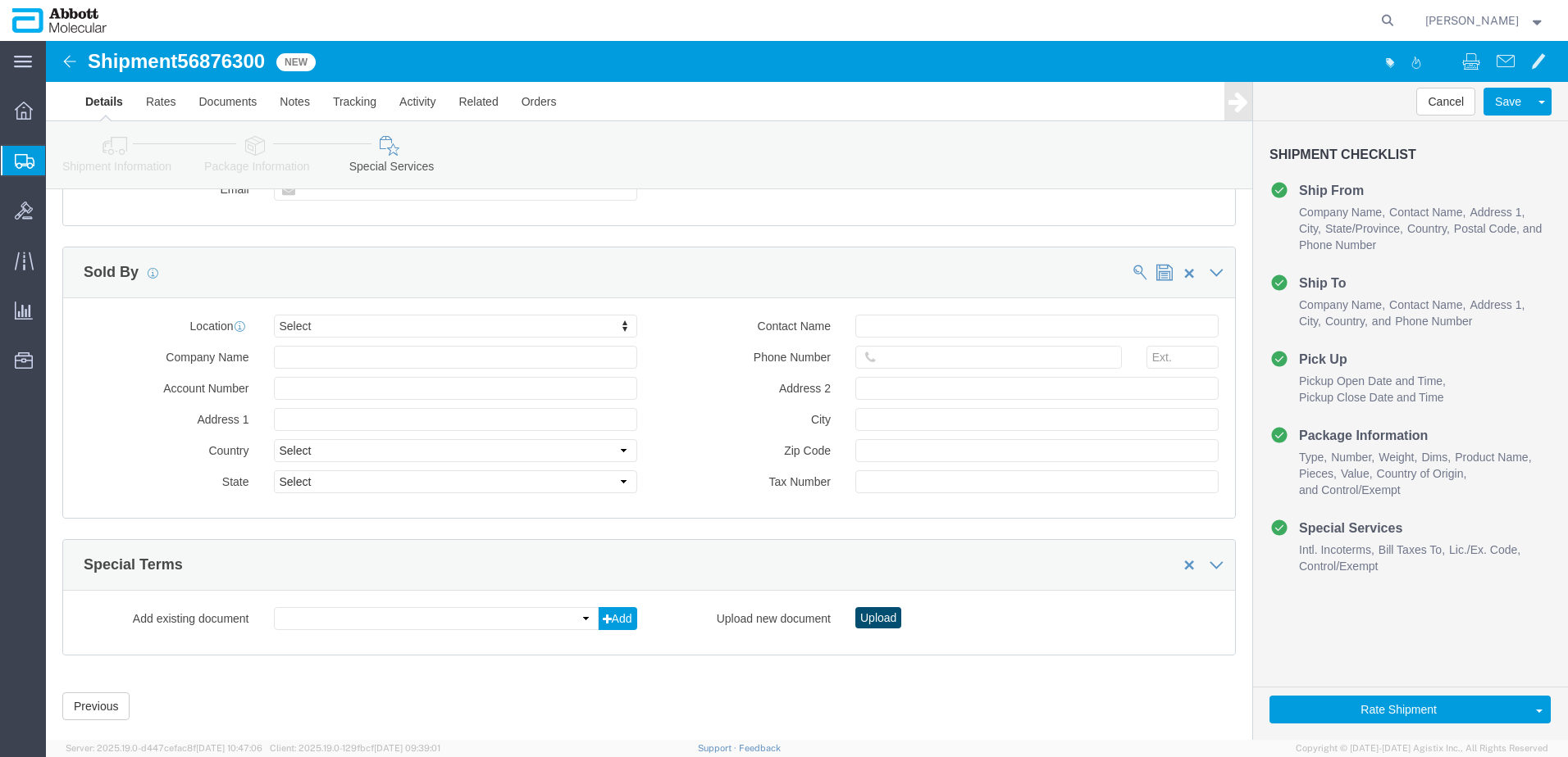
click button "Upload"
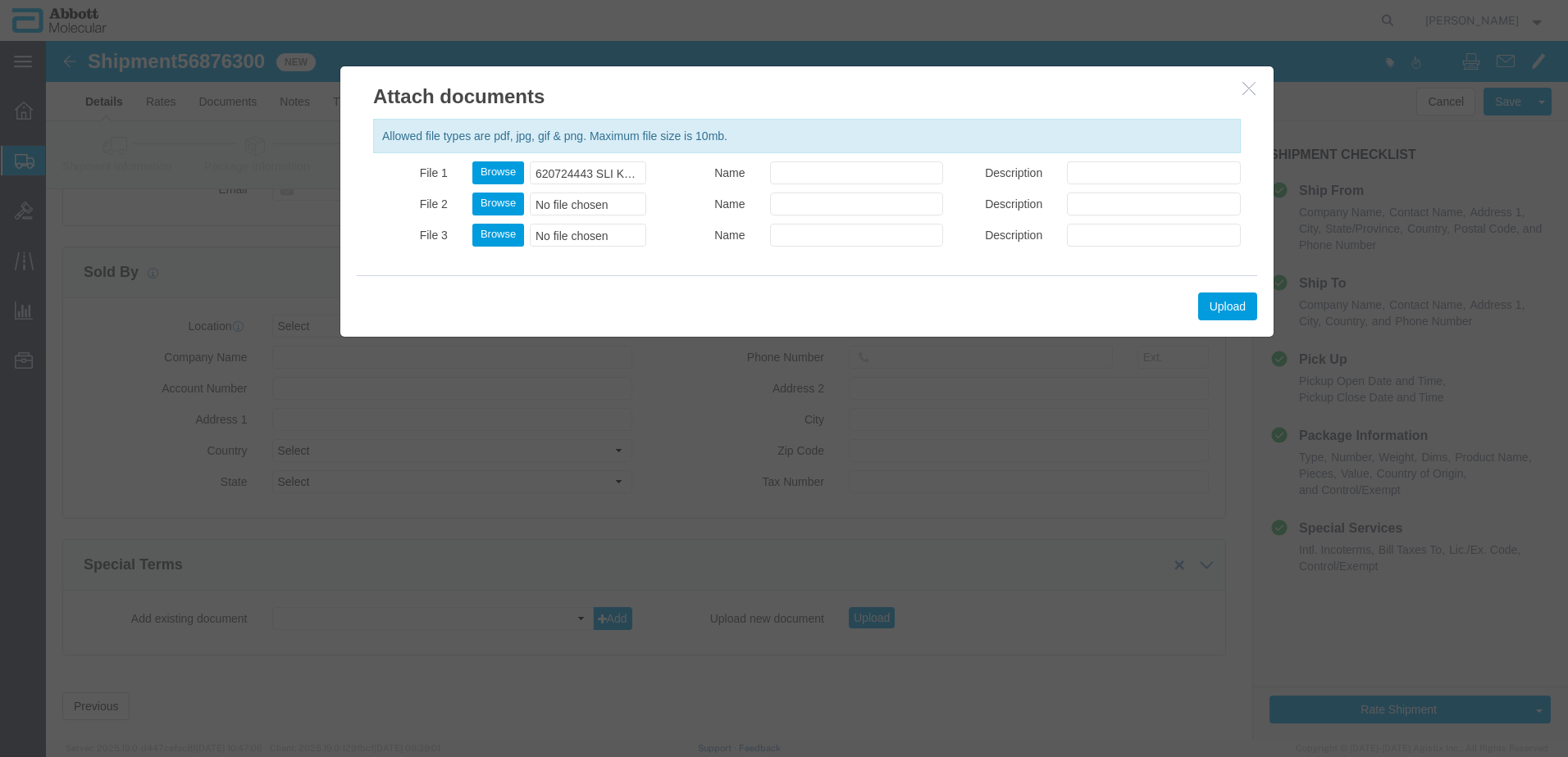
click icon "button"
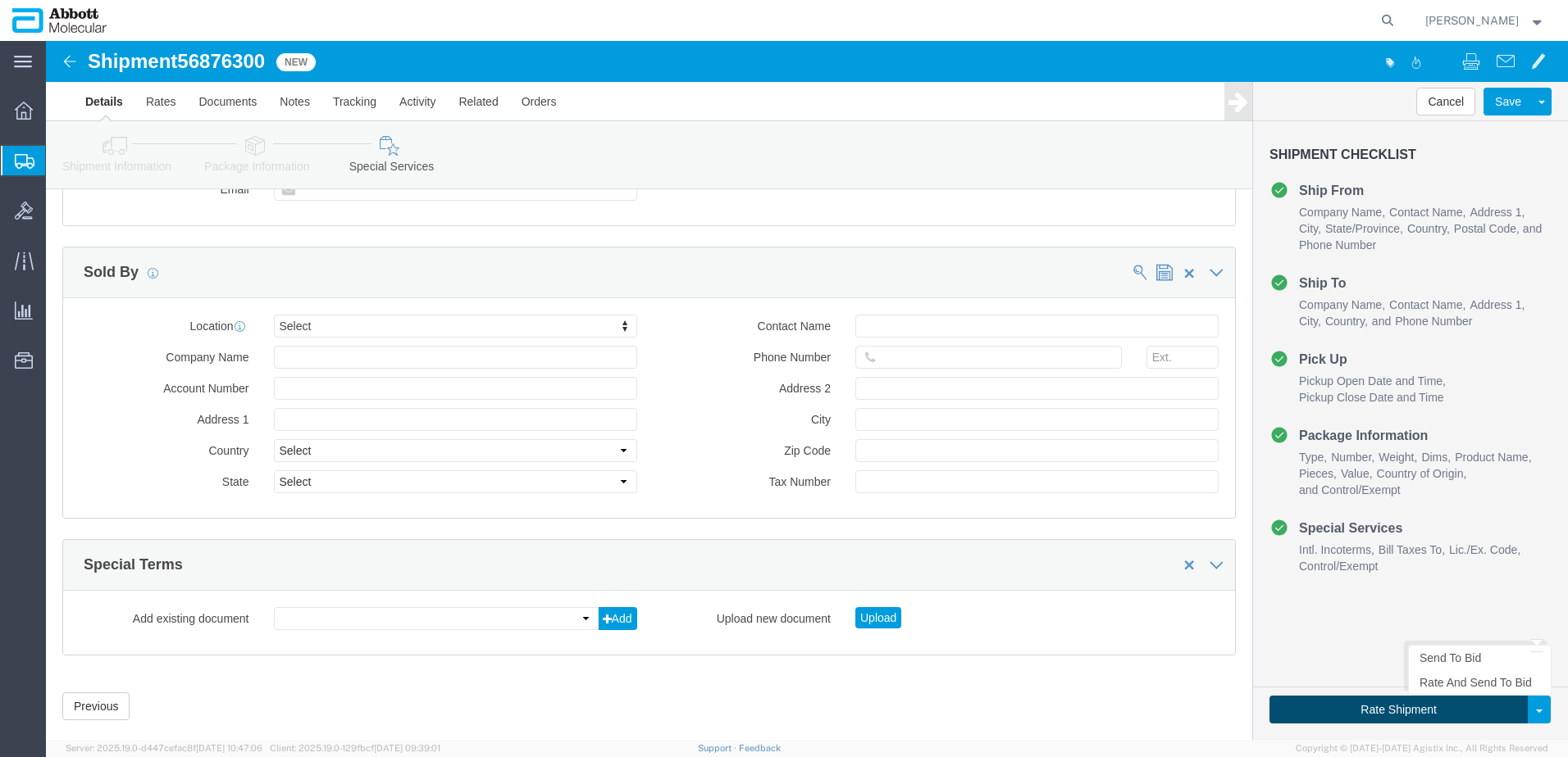
click button "Rate Shipment"
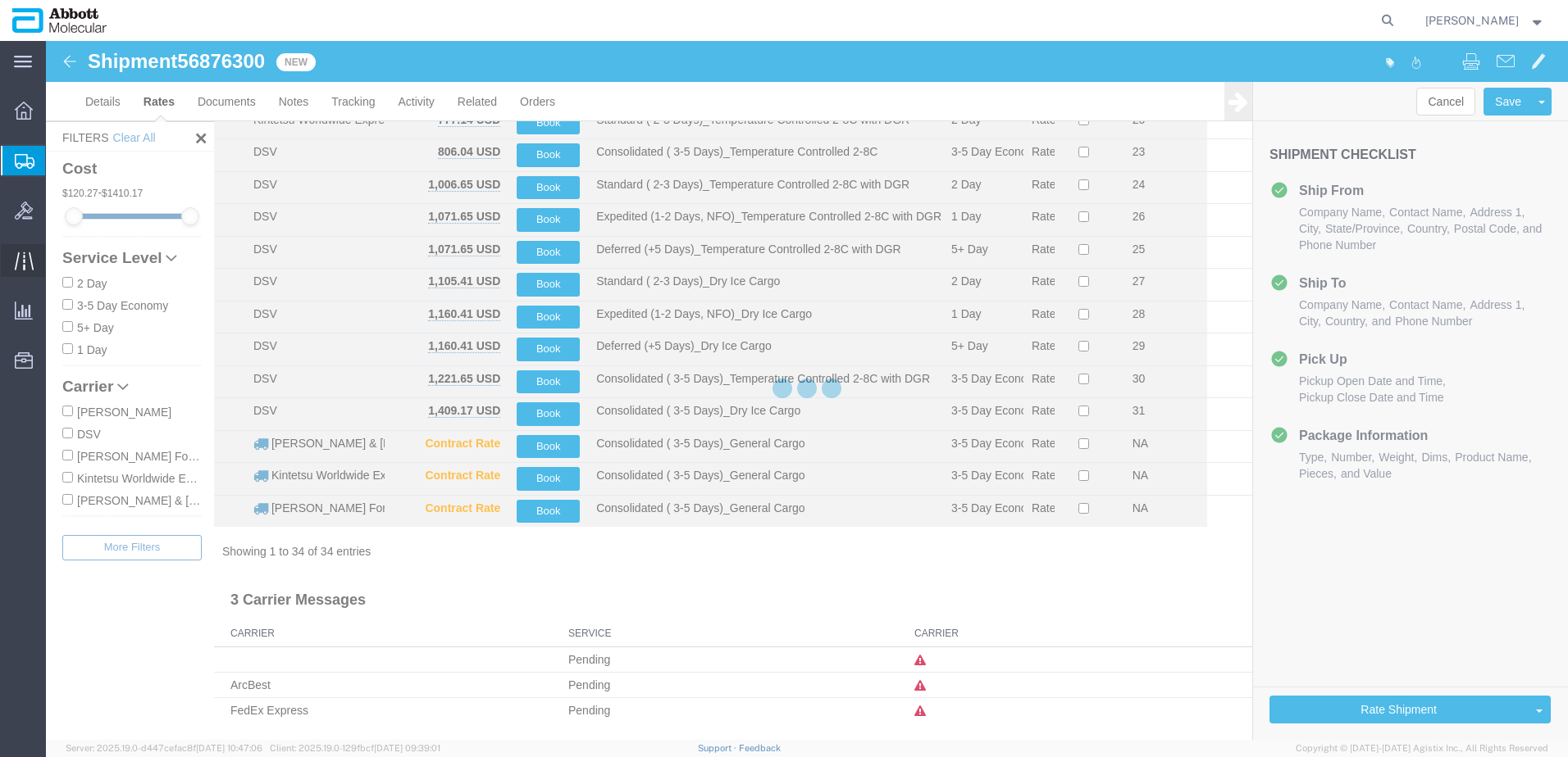
scroll to position [758, 0]
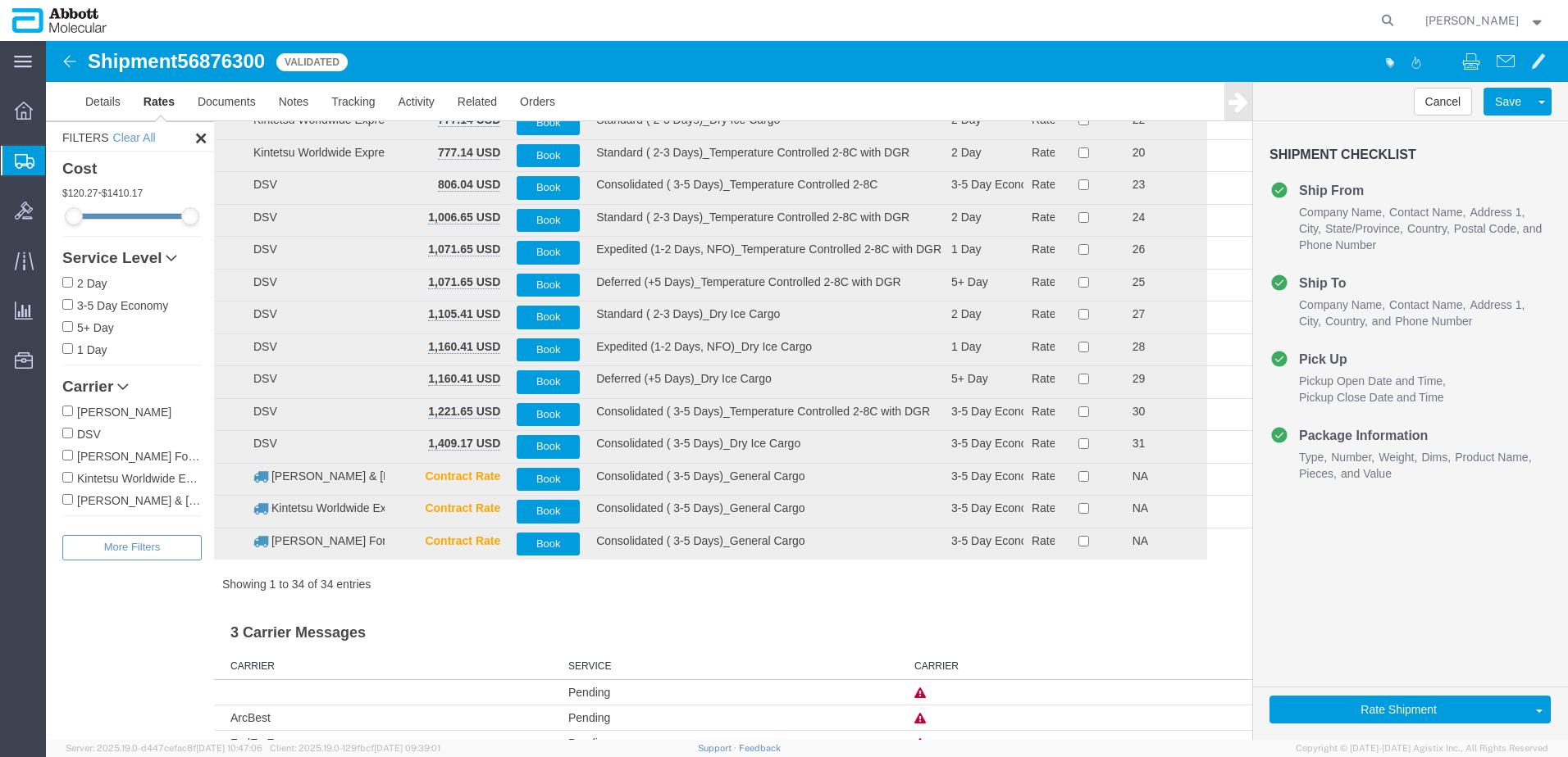
click at [66, 478] on input "Kintetsu Worldwide Express" at bounding box center [67, 478] width 11 height 11
checkbox input "true"
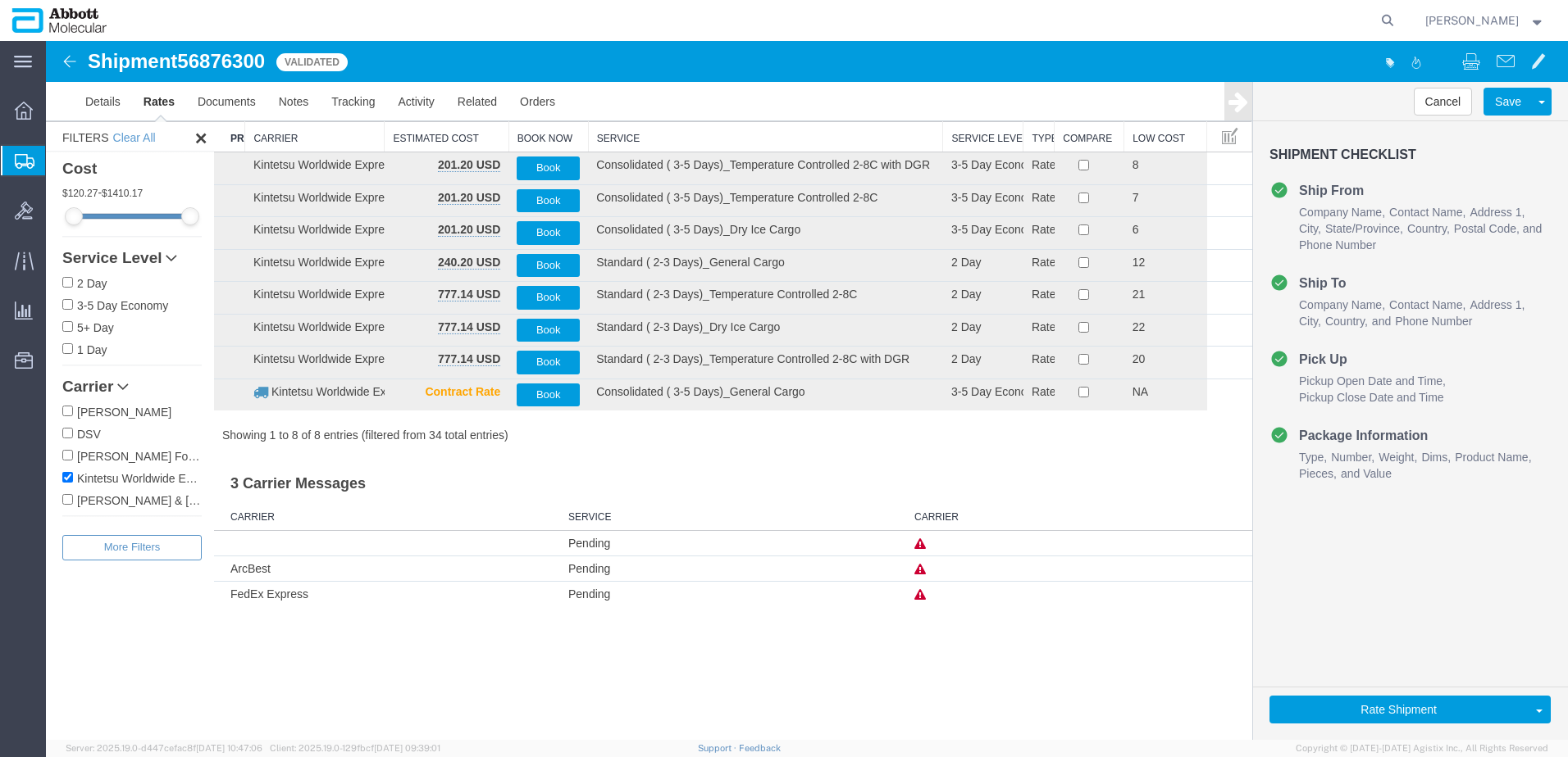
scroll to position [0, 0]
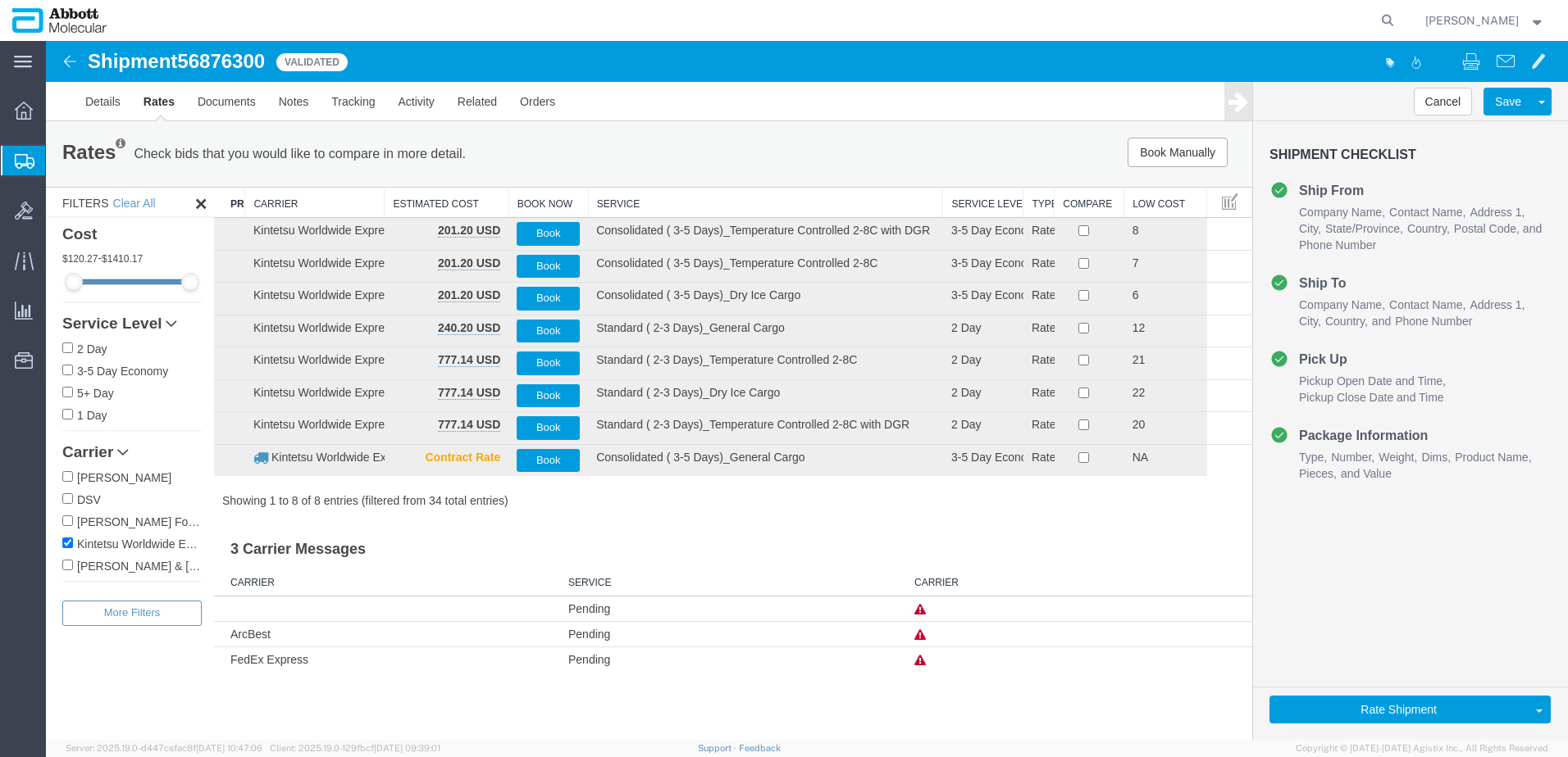
click at [640, 196] on th "Service" at bounding box center [765, 203] width 355 height 30
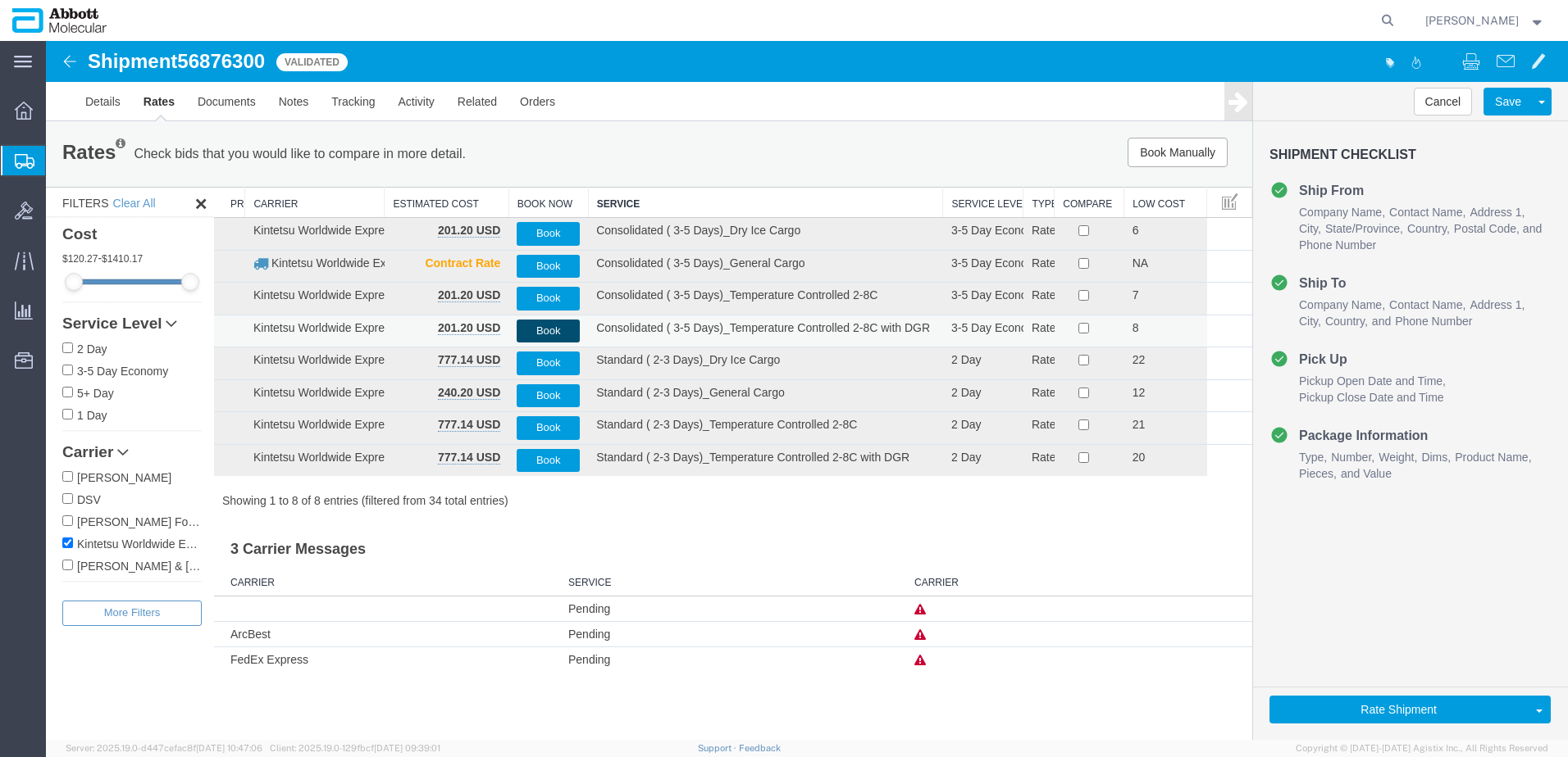
click at [542, 330] on button "Book" at bounding box center [548, 331] width 63 height 24
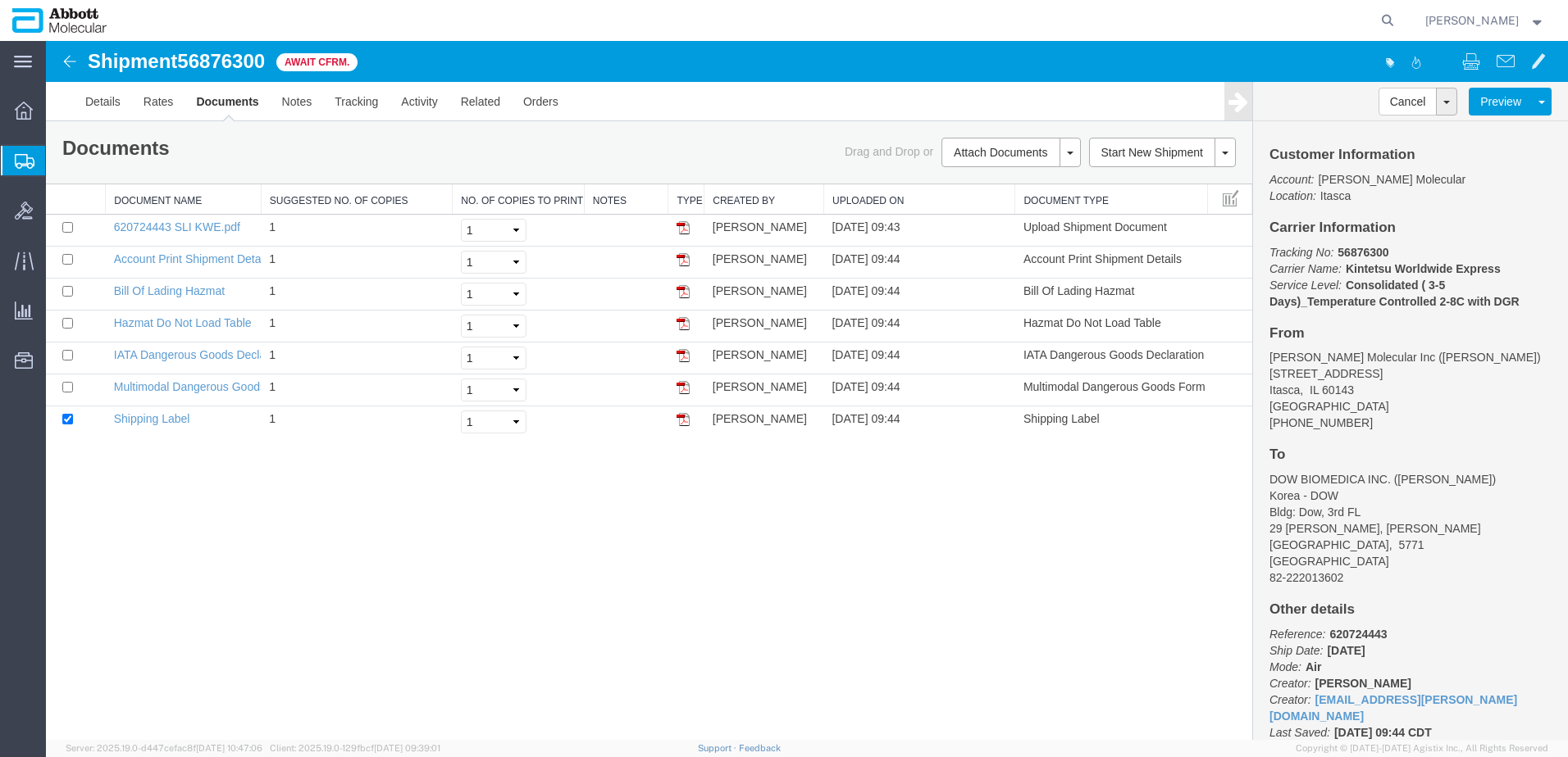
click at [229, 65] on span "56876300" at bounding box center [220, 61] width 88 height 22
copy span "56876300"
click at [0, 0] on span "Create from Template" at bounding box center [0, 0] width 0 height 0
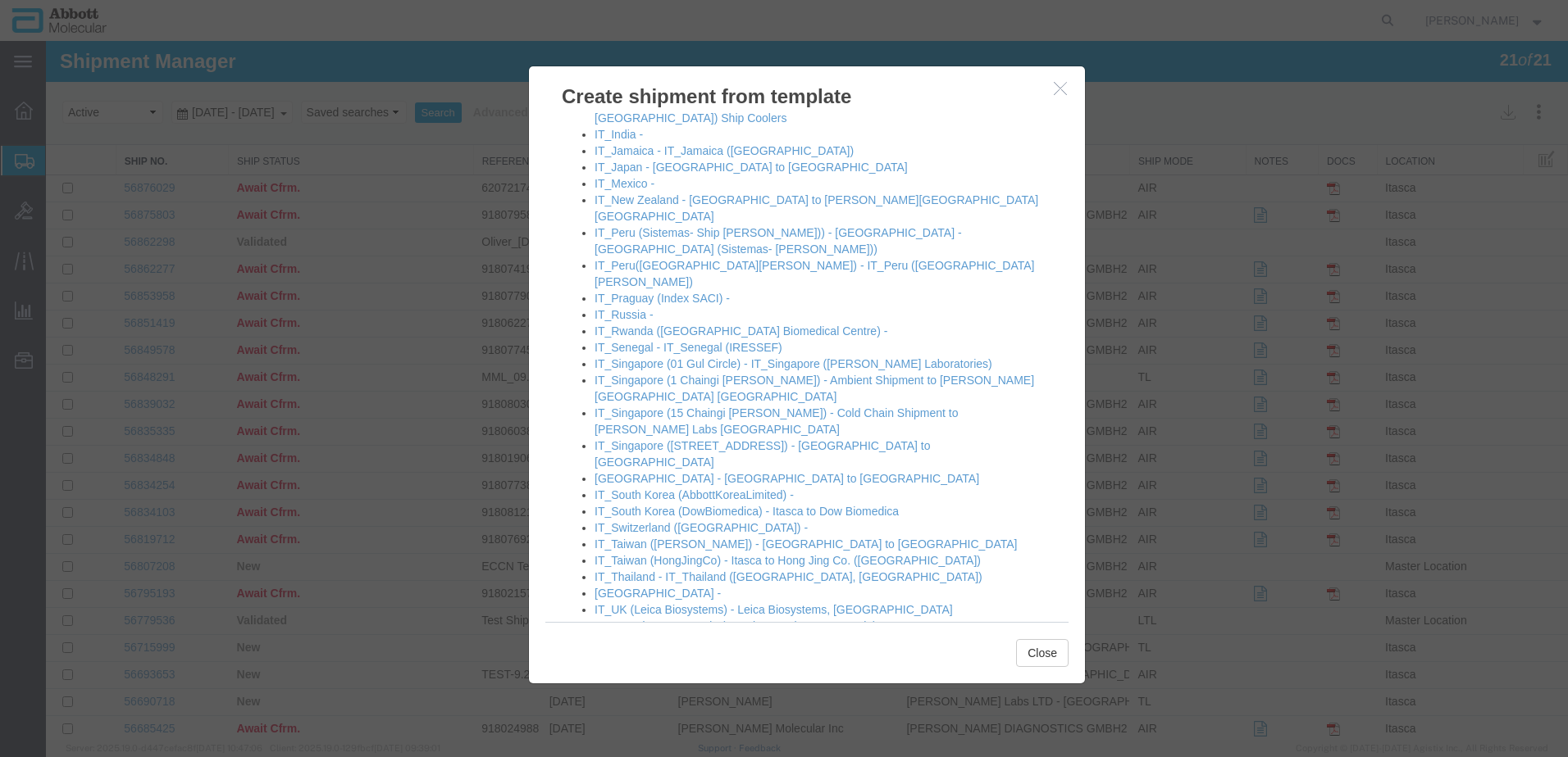
scroll to position [1501, 0]
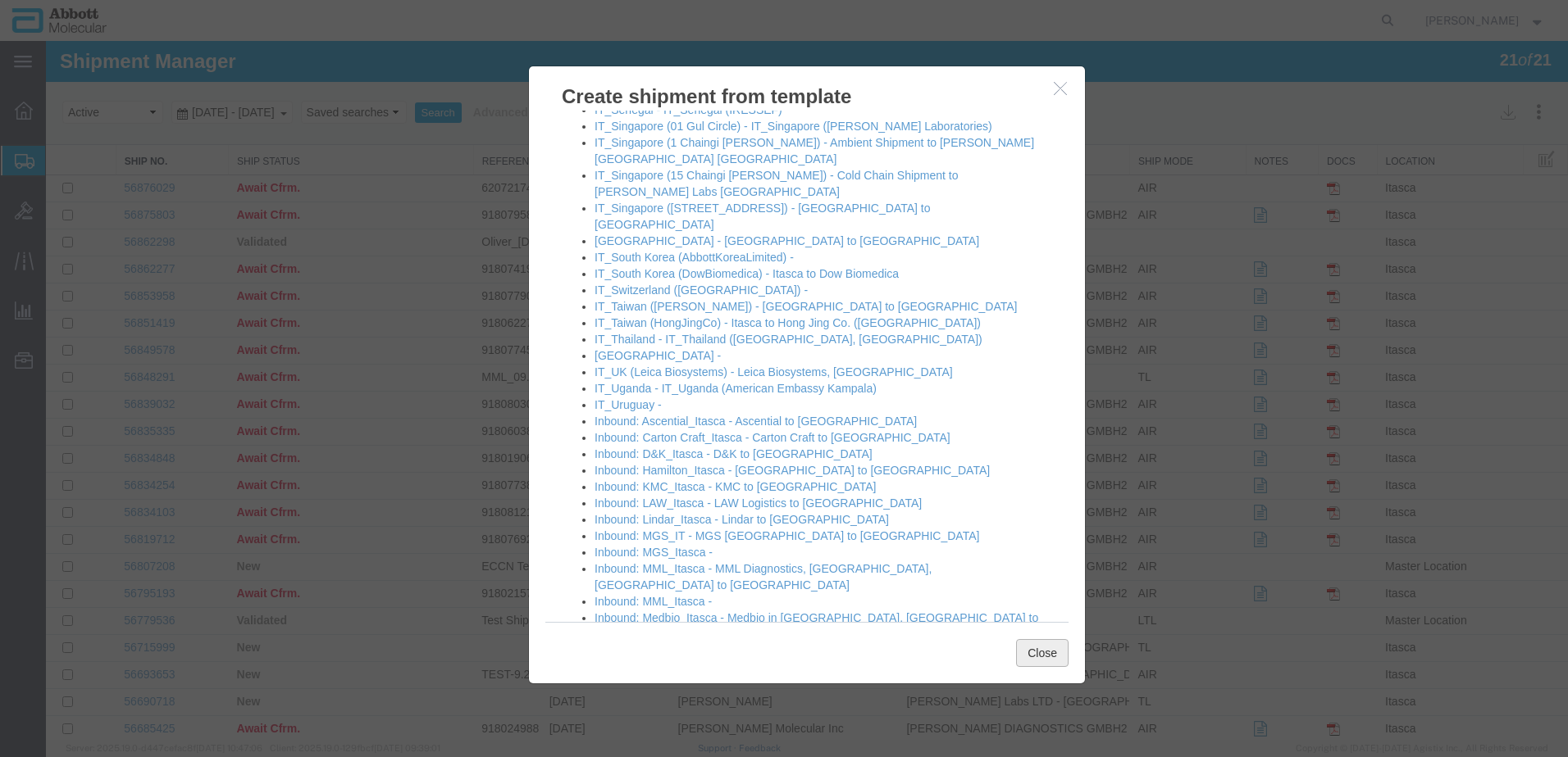
click at [1042, 666] on button "Close" at bounding box center [1041, 654] width 52 height 28
